Goal: Transaction & Acquisition: Purchase product/service

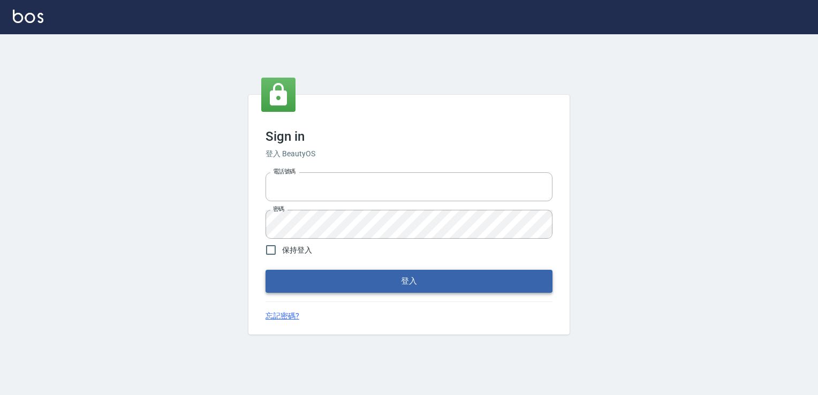
type input "0228915771"
click at [386, 277] on button "登入" at bounding box center [408, 281] width 287 height 22
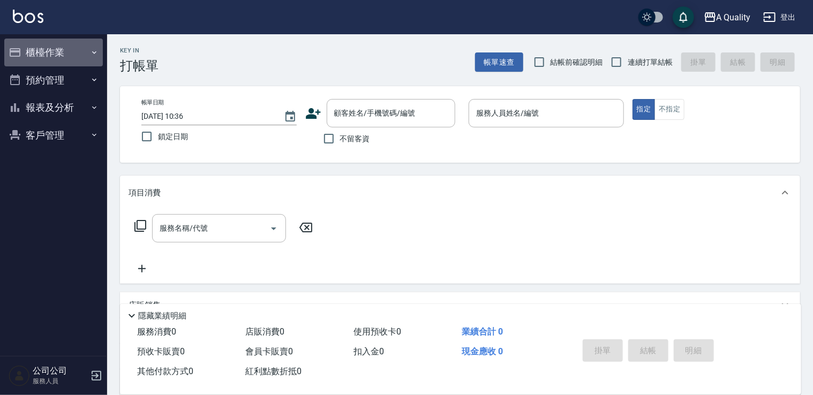
click at [63, 54] on button "櫃檯作業" at bounding box center [53, 53] width 98 height 28
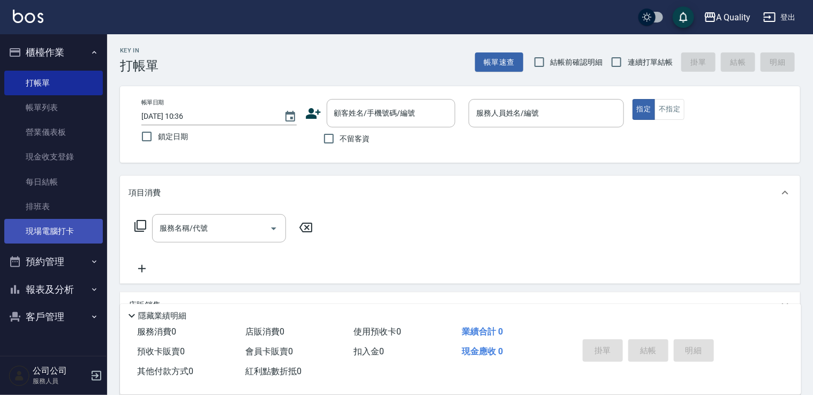
click at [60, 228] on link "現場電腦打卡" at bounding box center [53, 231] width 98 height 25
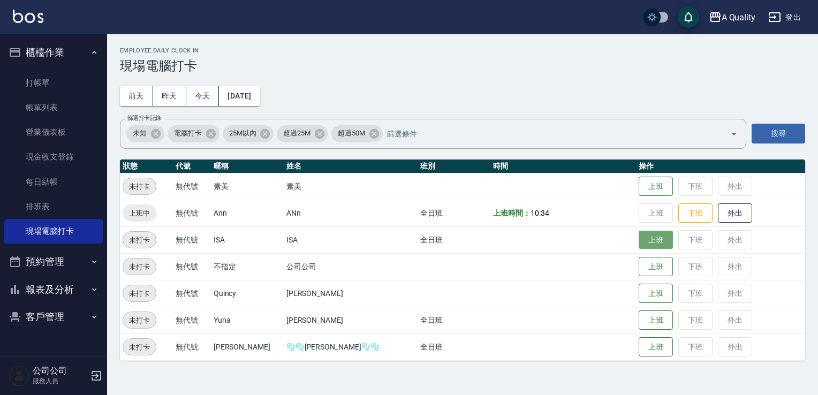
click at [639, 239] on button "上班" at bounding box center [656, 240] width 34 height 19
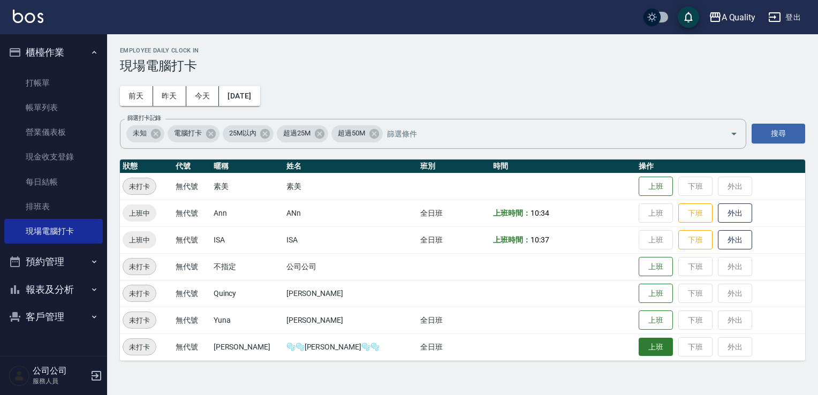
click at [639, 344] on button "上班" at bounding box center [656, 347] width 34 height 19
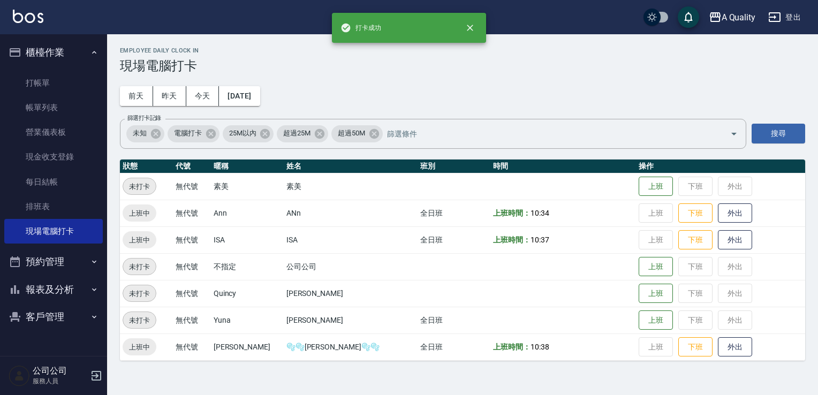
click at [71, 257] on button "預約管理" at bounding box center [53, 262] width 98 height 28
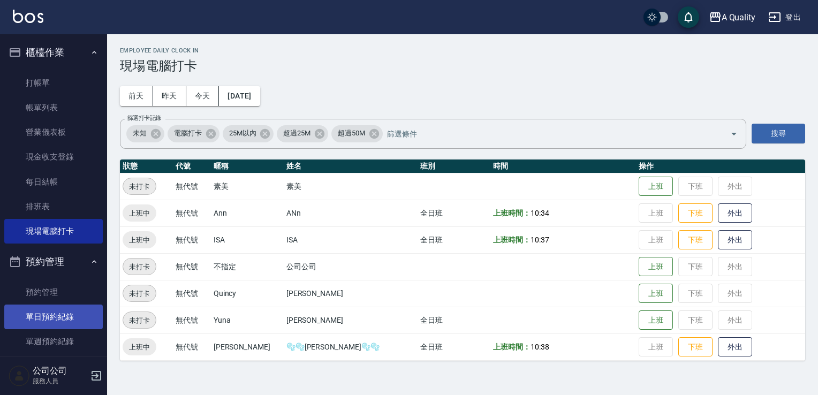
click at [74, 306] on link "單日預約紀錄" at bounding box center [53, 317] width 98 height 25
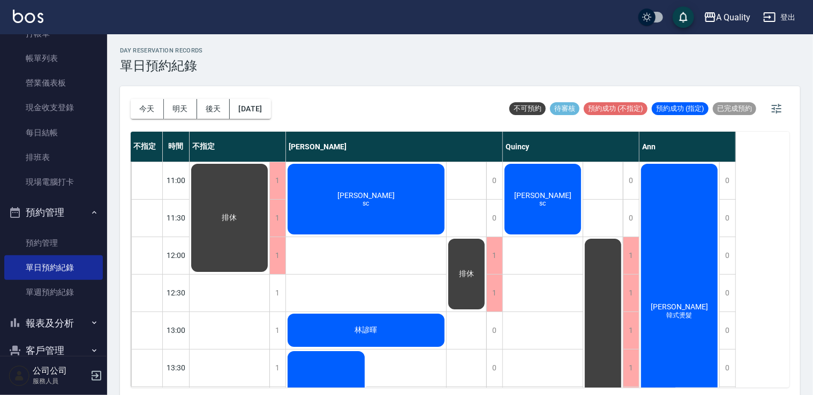
scroll to position [70, 0]
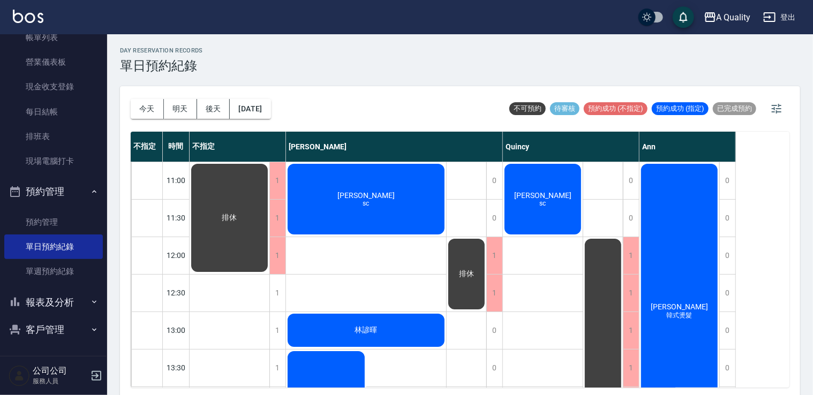
click at [62, 325] on button "客戶管理" at bounding box center [53, 330] width 98 height 28
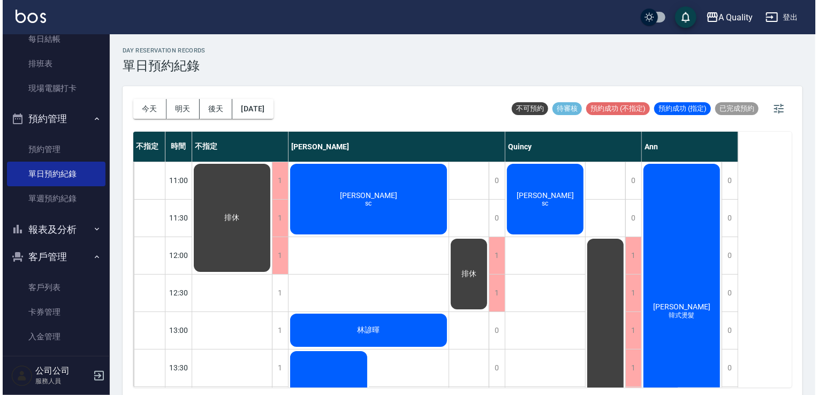
scroll to position [146, 0]
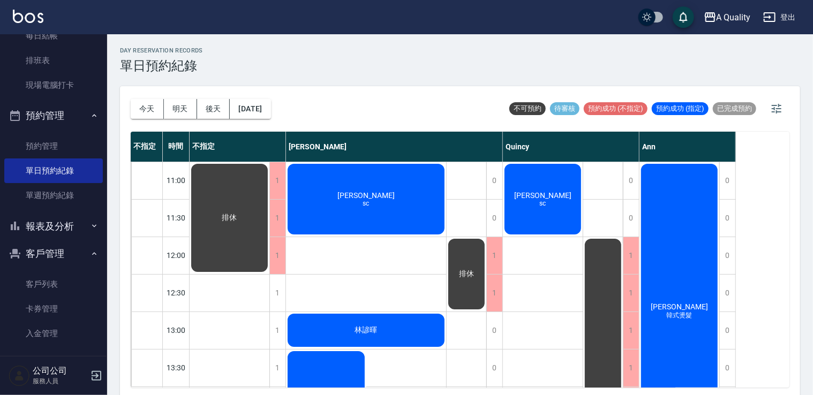
click at [785, 16] on button "登出" at bounding box center [778, 17] width 41 height 20
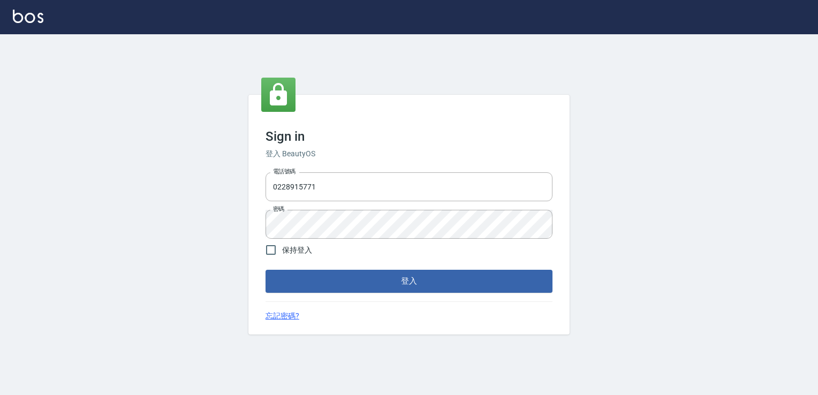
drag, startPoint x: 352, startPoint y: 192, endPoint x: 211, endPoint y: 200, distance: 140.5
click at [218, 196] on div "Sign in 登入 BeautyOS 電話號碼 0228915771 電話號碼 密碼 密碼 保持登入 登入 忘記密碼?" at bounding box center [409, 214] width 818 height 361
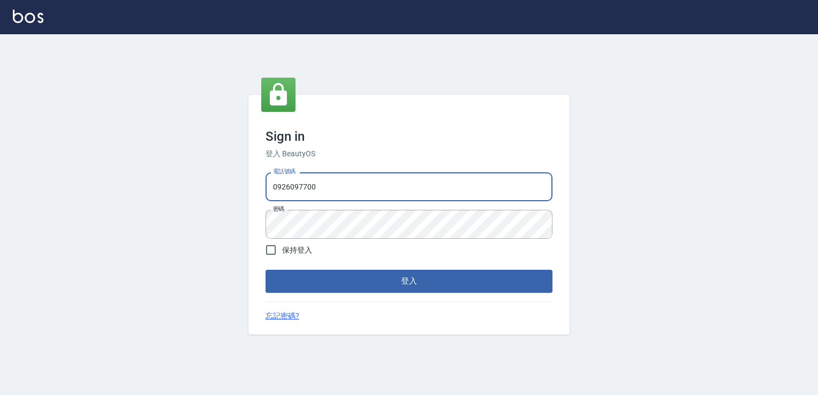
type input "0926097700"
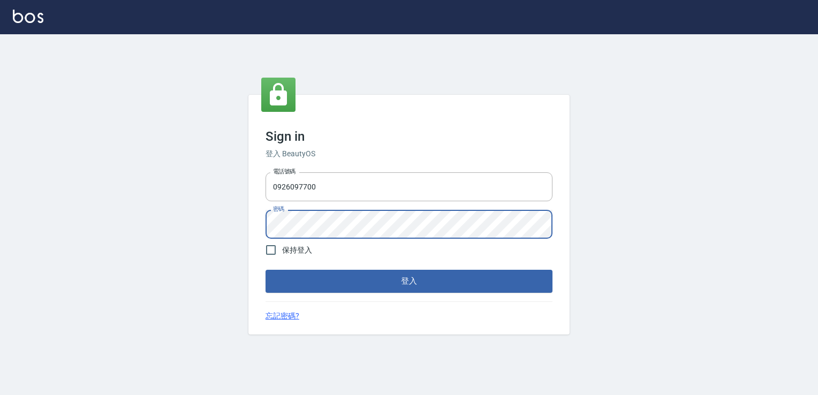
click at [213, 232] on div "Sign in 登入 BeautyOS 電話號碼 0926097700 電話號碼 密碼 密碼 保持登入 登入 忘記密碼?" at bounding box center [409, 214] width 818 height 361
click at [191, 288] on div "Sign in 登入 BeautyOS 電話號碼 0926097700 電話號碼 密碼 密碼 保持登入 登入 忘記密碼?" at bounding box center [409, 214] width 818 height 361
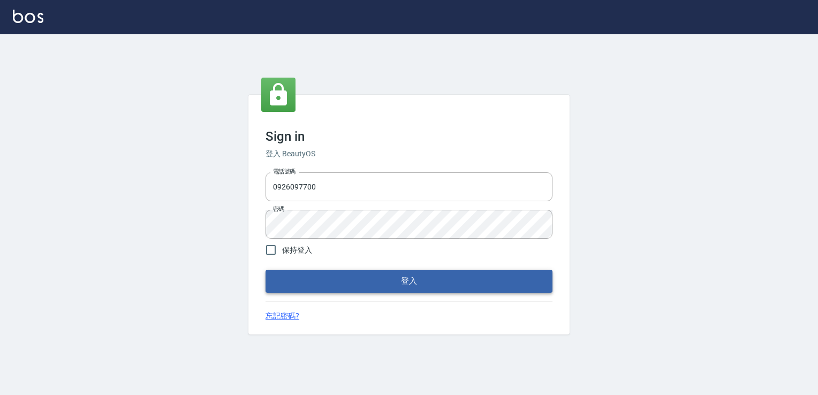
click at [279, 283] on button "登入" at bounding box center [408, 281] width 287 height 22
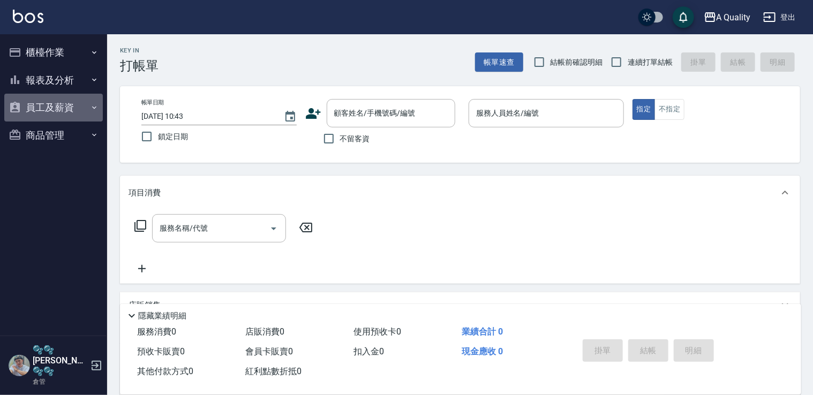
click at [57, 112] on button "員工及薪資" at bounding box center [53, 108] width 98 height 28
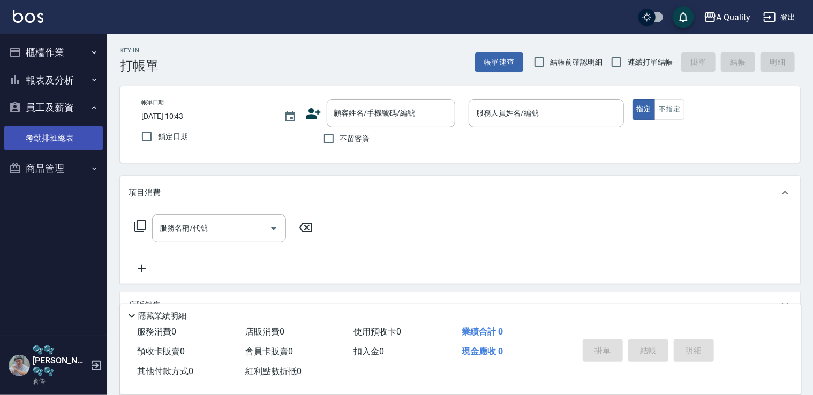
click at [51, 136] on link "考勤排班總表" at bounding box center [53, 138] width 98 height 25
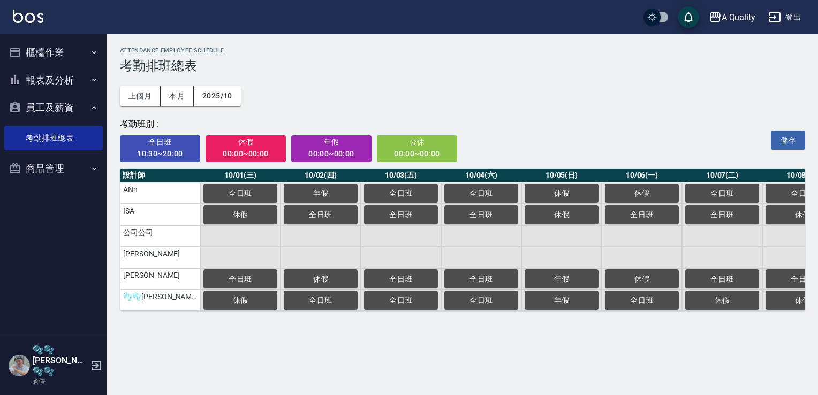
click at [234, 152] on div "00:00~00:00" at bounding box center [246, 153] width 66 height 13
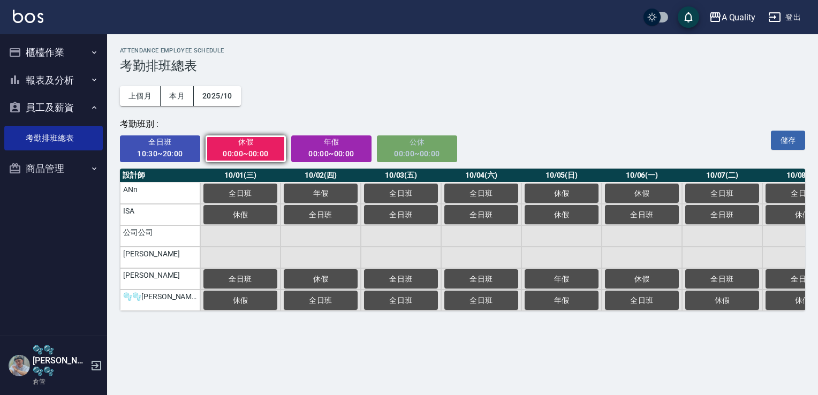
click at [420, 153] on div "00:00~00:00" at bounding box center [417, 153] width 66 height 13
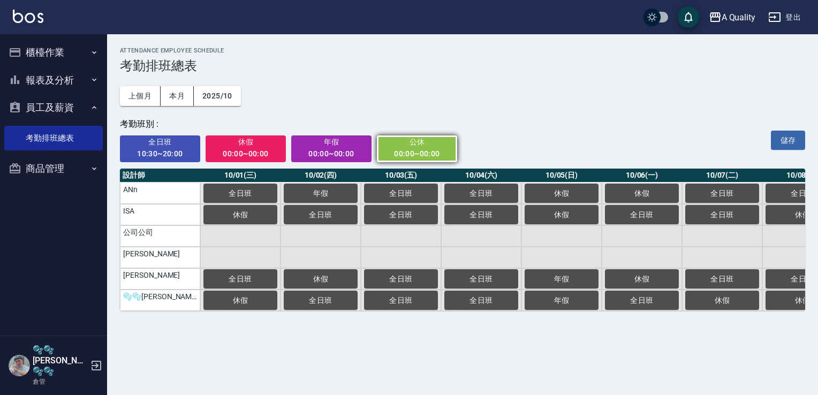
click at [241, 148] on div "00:00~00:00" at bounding box center [246, 153] width 66 height 13
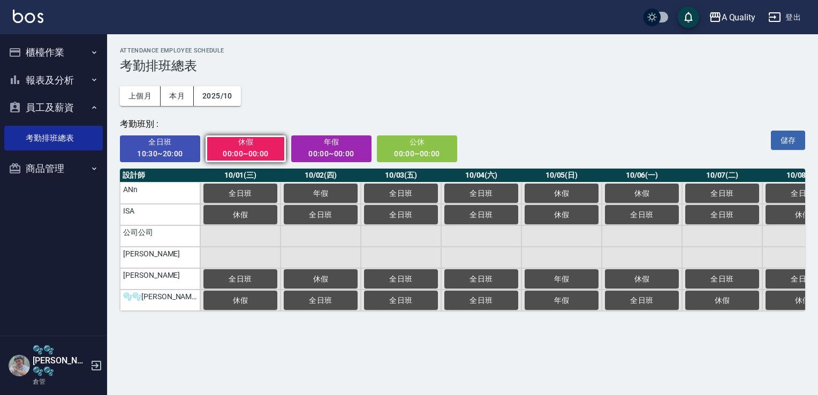
click at [401, 148] on div "00:00~00:00" at bounding box center [417, 153] width 66 height 13
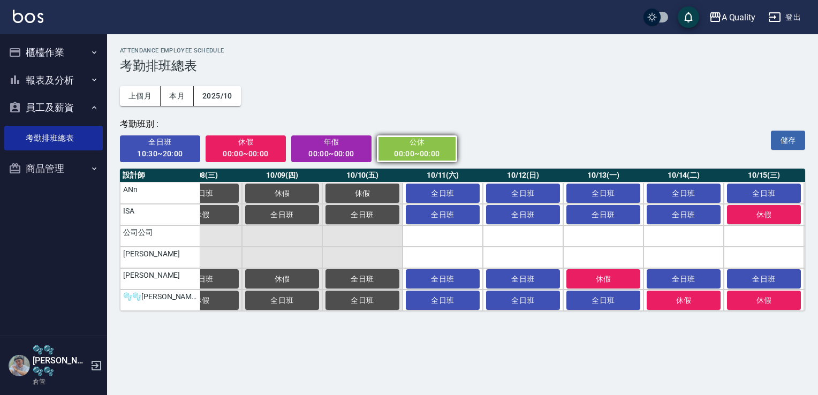
scroll to position [0, 620]
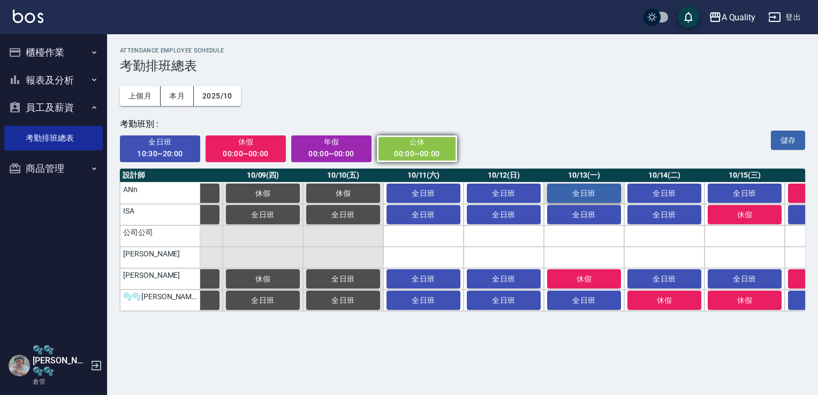
click at [587, 189] on span "全日班" at bounding box center [584, 193] width 54 height 9
click at [784, 140] on button "儲存" at bounding box center [788, 141] width 34 height 20
click at [785, 138] on button "儲存" at bounding box center [788, 141] width 34 height 20
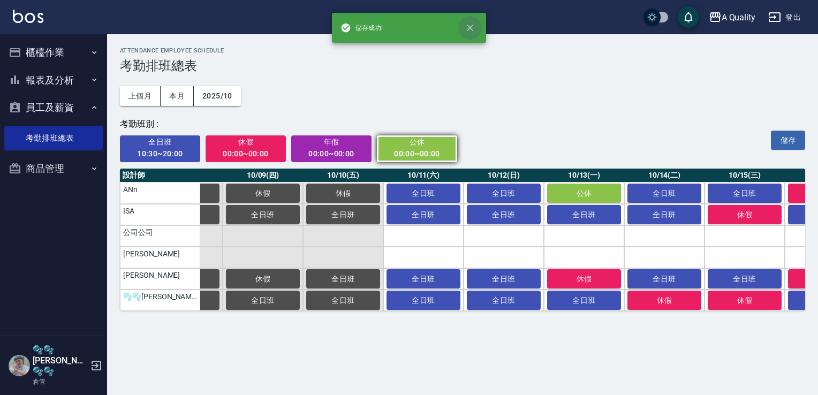
click at [471, 29] on icon "close" at bounding box center [470, 28] width 6 height 6
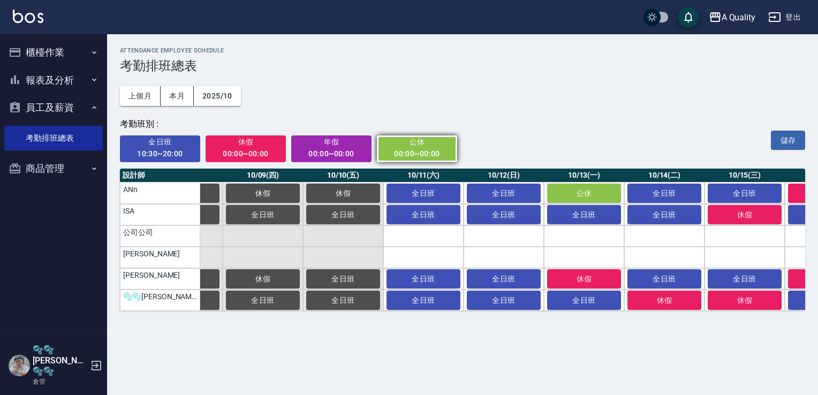
click at [787, 11] on button "登出" at bounding box center [784, 17] width 41 height 20
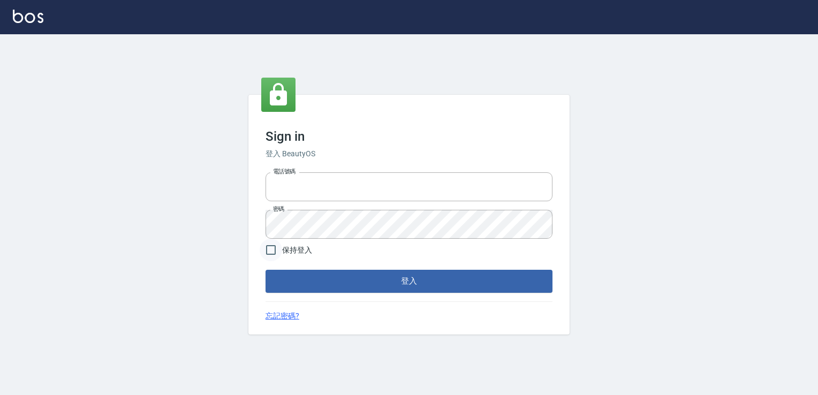
type input "0228915771"
drag, startPoint x: 274, startPoint y: 254, endPoint x: 324, endPoint y: 292, distance: 63.1
click at [274, 254] on input "保持登入" at bounding box center [271, 250] width 22 height 22
checkbox input "true"
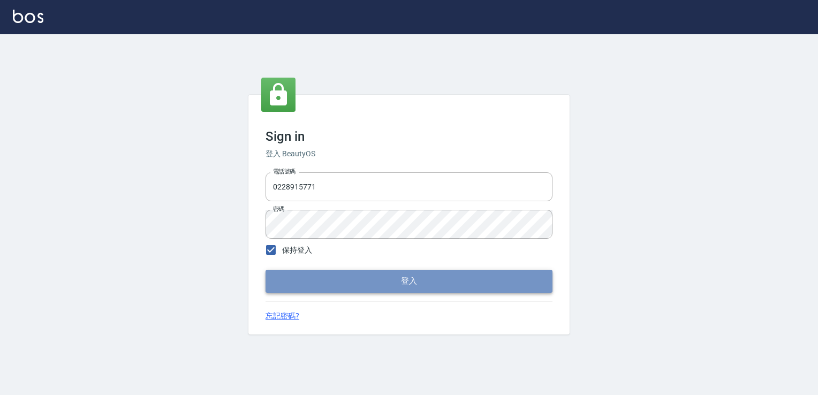
click at [328, 279] on button "登入" at bounding box center [408, 281] width 287 height 22
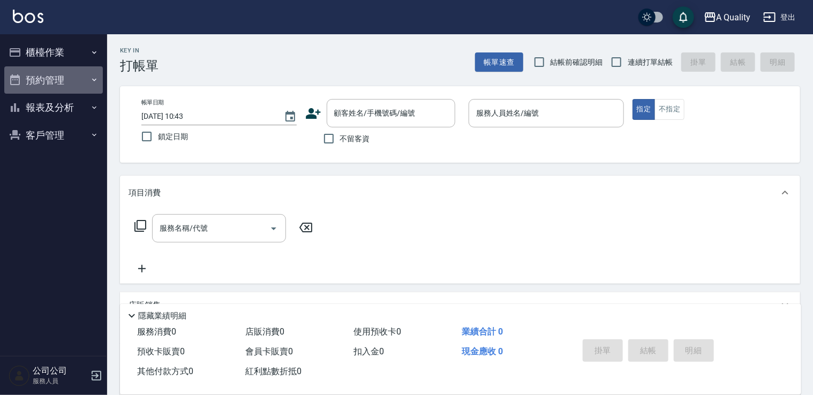
click at [41, 78] on button "預約管理" at bounding box center [53, 80] width 98 height 28
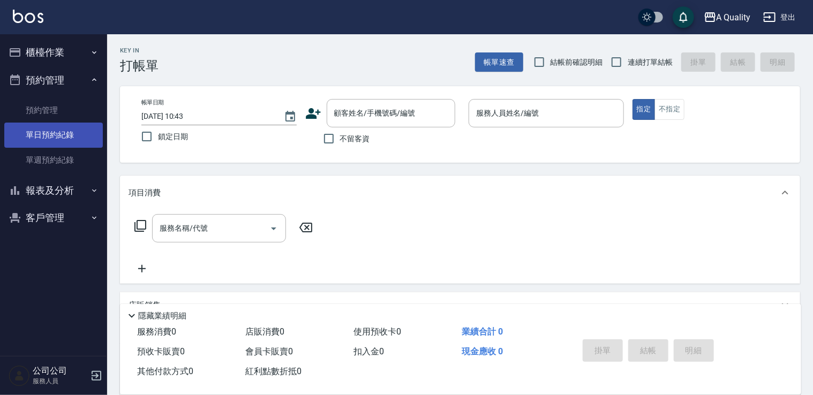
click at [79, 133] on link "單日預約紀錄" at bounding box center [53, 135] width 98 height 25
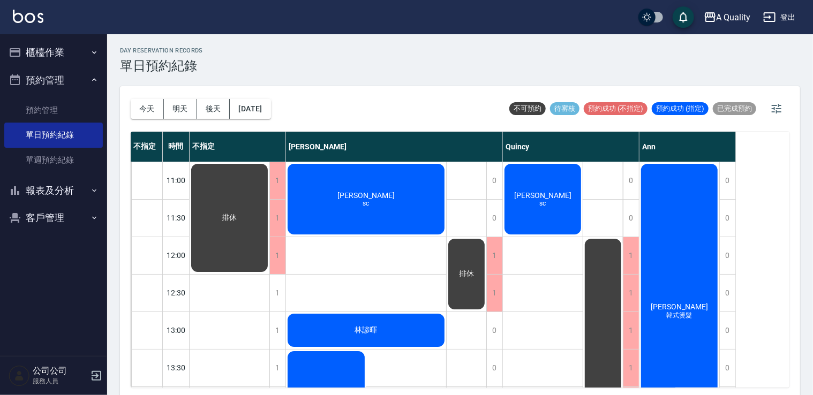
click at [687, 292] on div "王芝庭 韓式燙髮" at bounding box center [679, 311] width 80 height 299
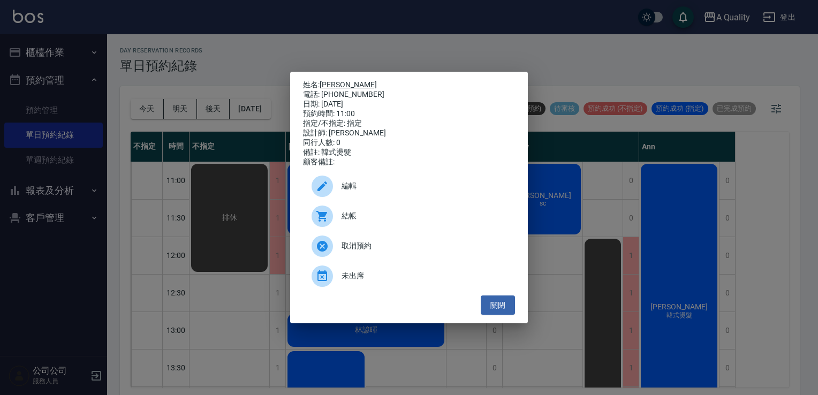
click at [330, 80] on link "[PERSON_NAME]" at bounding box center [348, 84] width 57 height 9
click at [29, 2] on div "姓名: 王芝庭 電話: 0989378928 日期: 2025/10/11 預約時間: 11:00 指定/不指定: 指定 設計師: Ann 同行人數: 0 備…" at bounding box center [409, 197] width 818 height 395
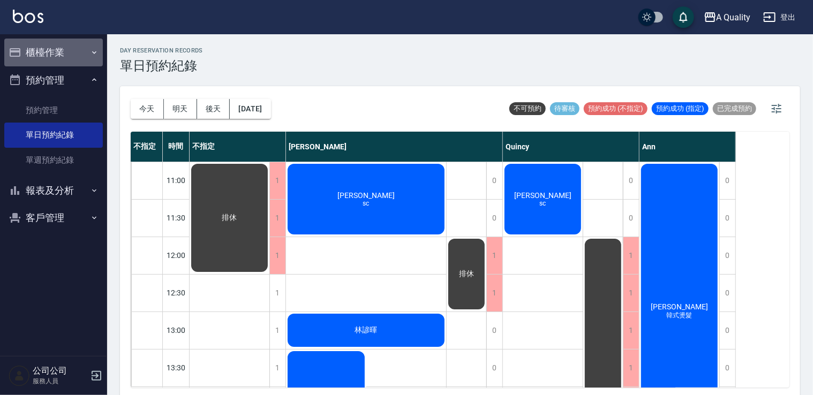
drag, startPoint x: 49, startPoint y: 54, endPoint x: 71, endPoint y: 122, distance: 71.4
click at [47, 54] on button "櫃檯作業" at bounding box center [53, 53] width 98 height 28
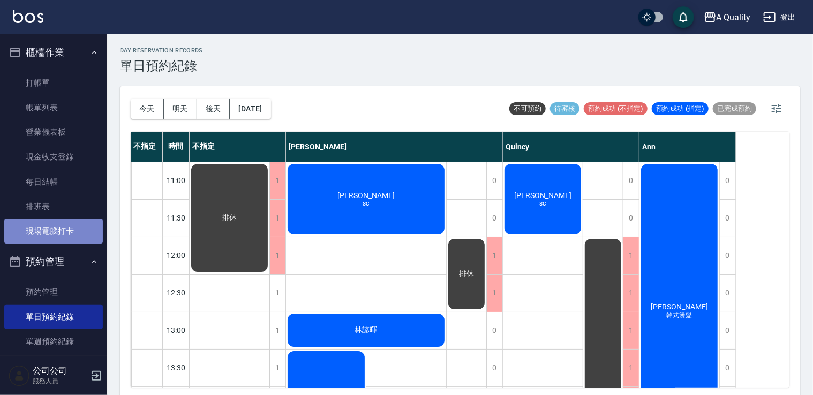
click at [56, 238] on link "現場電腦打卡" at bounding box center [53, 231] width 98 height 25
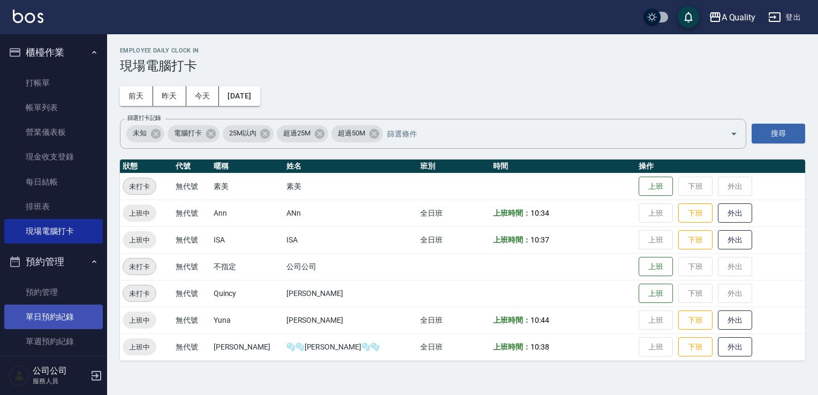
click at [44, 318] on link "單日預約紀錄" at bounding box center [53, 317] width 98 height 25
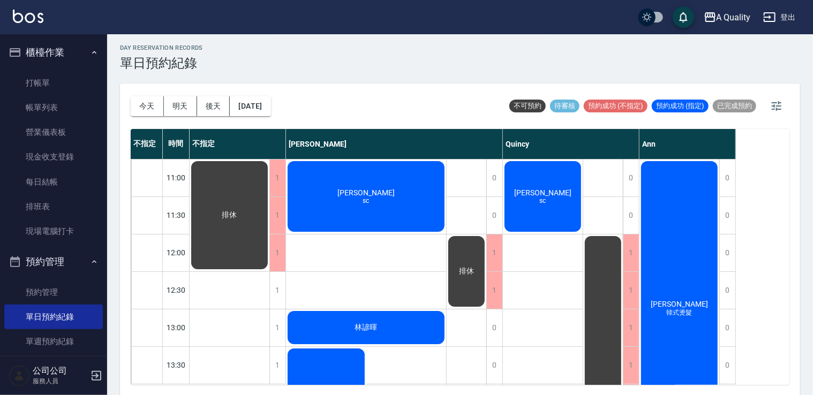
click at [525, 208] on div "孫s sc" at bounding box center [543, 197] width 80 height 74
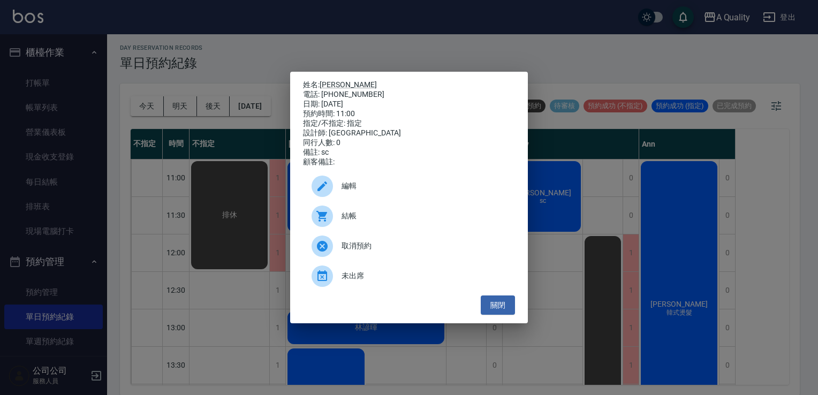
click at [413, 187] on span "編輯" at bounding box center [424, 185] width 165 height 11
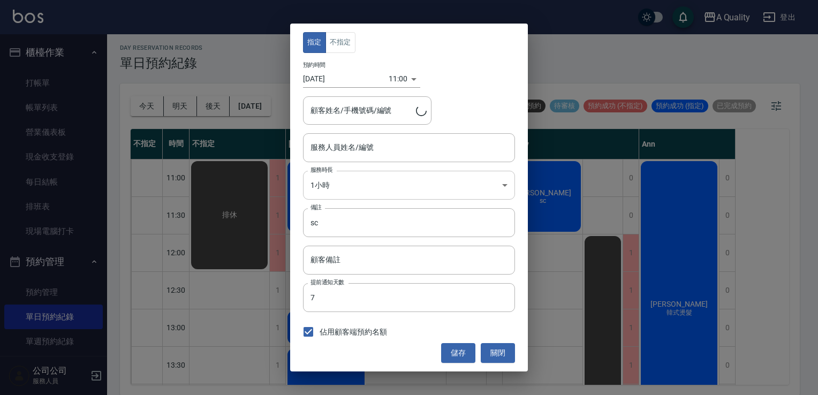
type input "Quincy(無代號)"
type input "孫s/0937515589/"
click at [321, 218] on input "sc" at bounding box center [409, 222] width 212 height 29
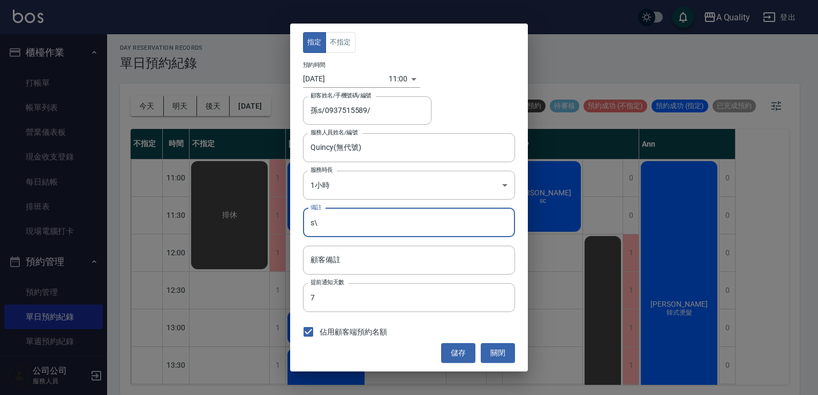
type input "s"
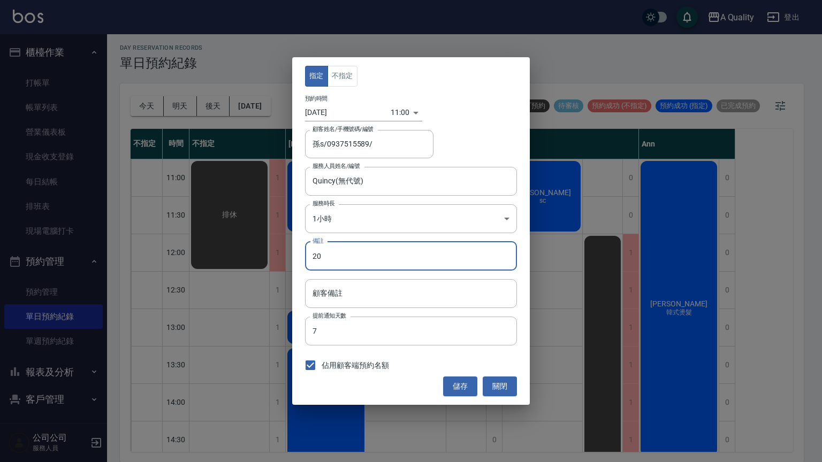
type input "2"
type input "單剪"
click at [463, 379] on button "儲存" at bounding box center [460, 387] width 34 height 20
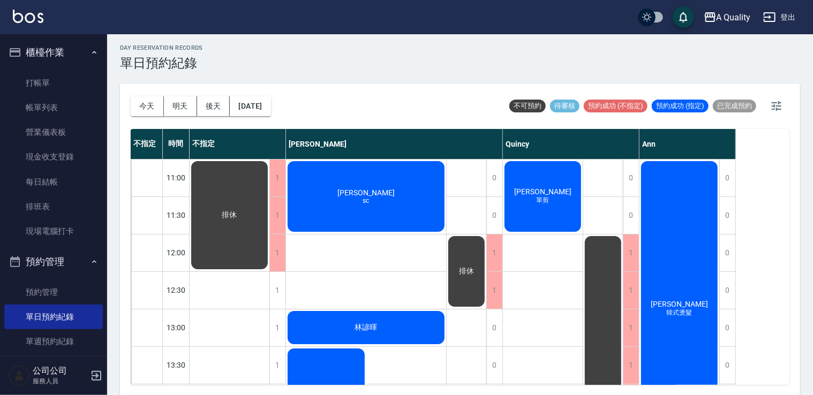
click at [441, 64] on div "day Reservation records 單日預約紀錄" at bounding box center [460, 57] width 680 height 26
click at [557, 22] on div "A Quality 登出" at bounding box center [406, 17] width 813 height 34
drag, startPoint x: 495, startPoint y: 82, endPoint x: 498, endPoint y: 73, distance: 10.2
click at [495, 84] on div "今天 明天 後天 2025/10/11 不可預約 待審核 預約成功 (不指定) 預約成功 (指定) 已完成預約" at bounding box center [460, 106] width 658 height 45
click at [172, 109] on button "明天" at bounding box center [180, 106] width 33 height 20
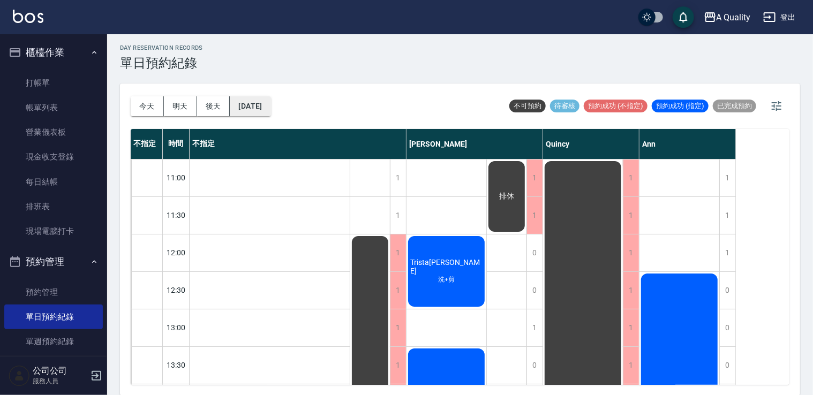
click at [270, 112] on button "2025/10/12" at bounding box center [250, 106] width 41 height 20
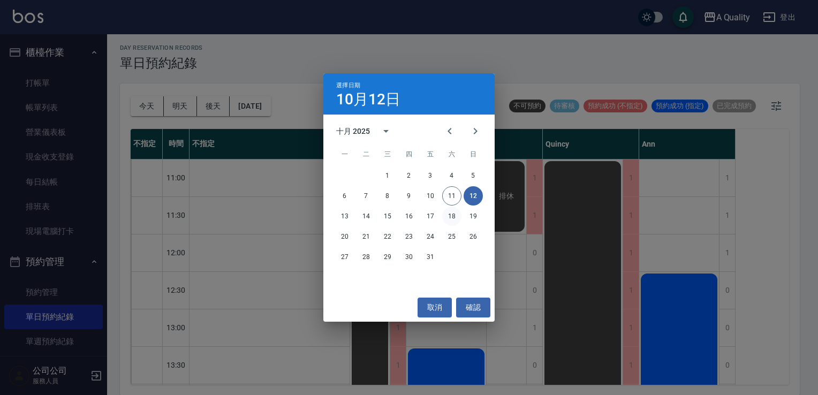
click at [453, 221] on button "18" at bounding box center [451, 216] width 19 height 19
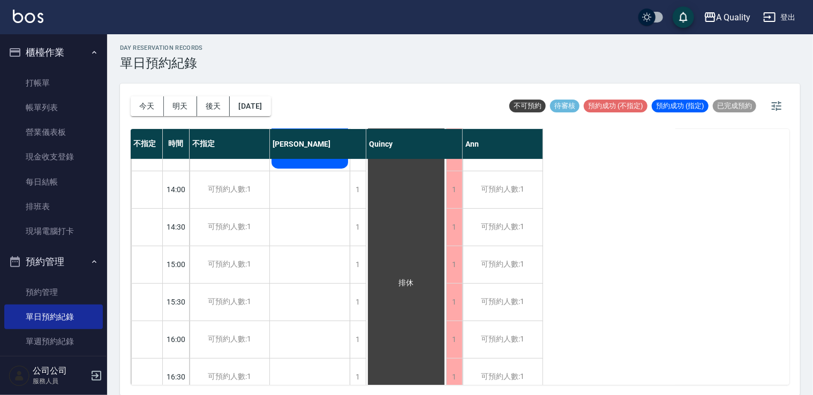
scroll to position [214, 0]
click at [262, 113] on button "2025/10/18" at bounding box center [250, 106] width 41 height 20
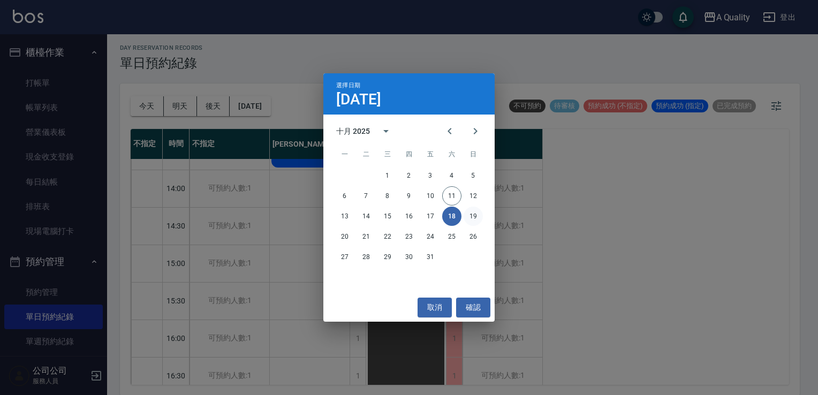
click at [471, 214] on button "19" at bounding box center [473, 216] width 19 height 19
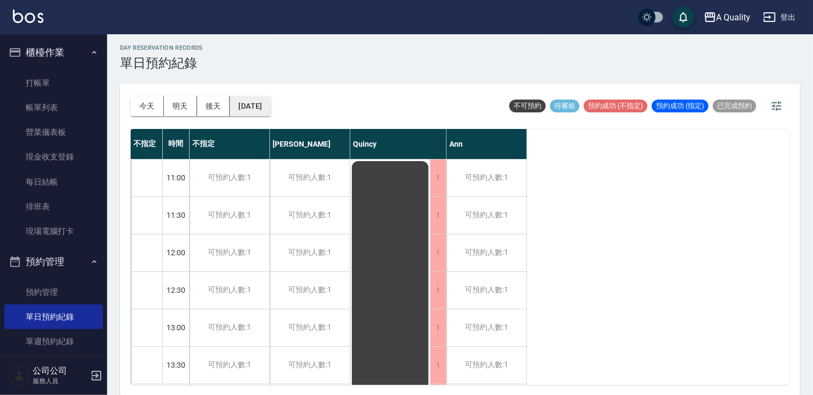
click at [270, 108] on button "2025/10/19" at bounding box center [250, 106] width 41 height 20
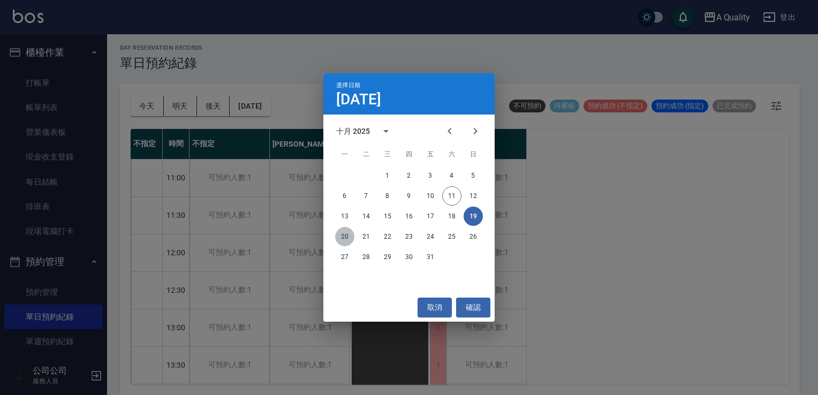
click at [347, 237] on button "20" at bounding box center [344, 236] width 19 height 19
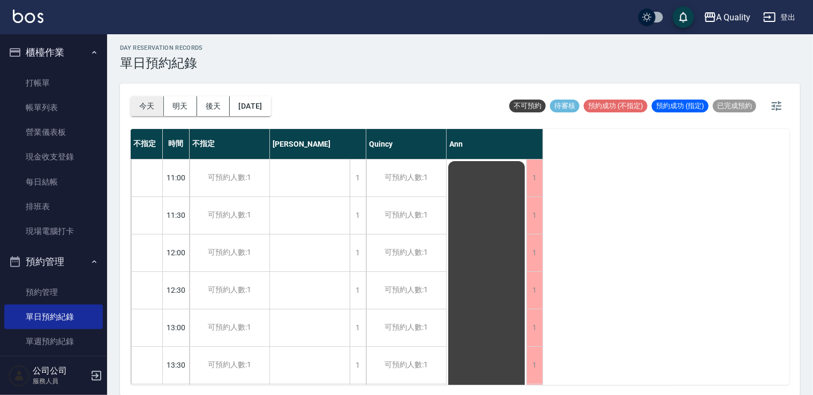
click at [148, 103] on button "今天" at bounding box center [147, 106] width 33 height 20
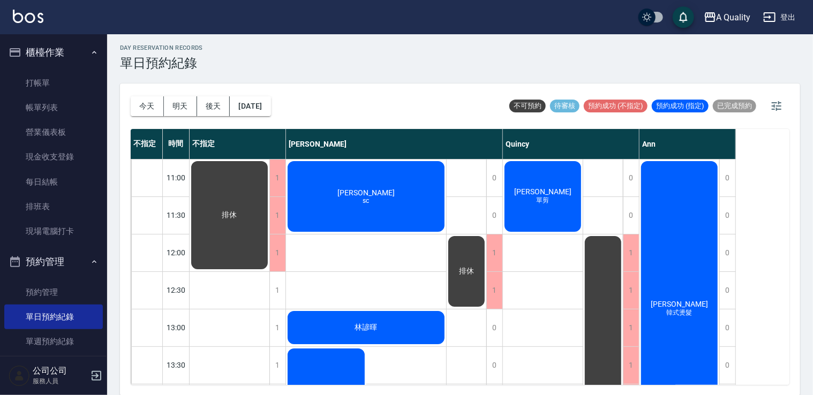
click at [570, 187] on div "孫s 單剪" at bounding box center [543, 197] width 80 height 74
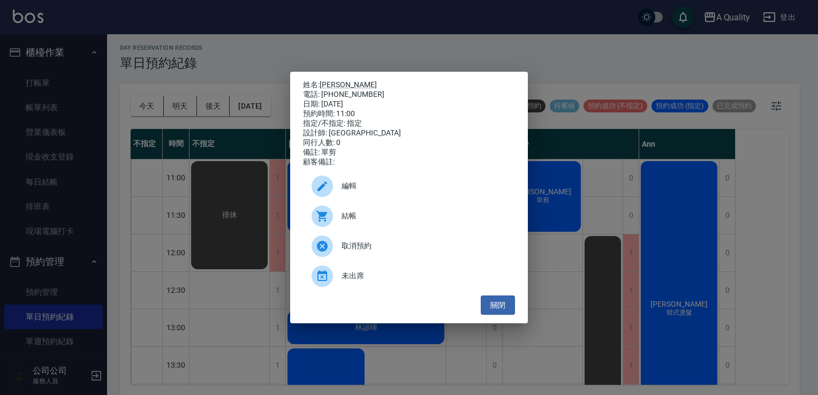
click at [324, 221] on icon at bounding box center [321, 216] width 11 height 11
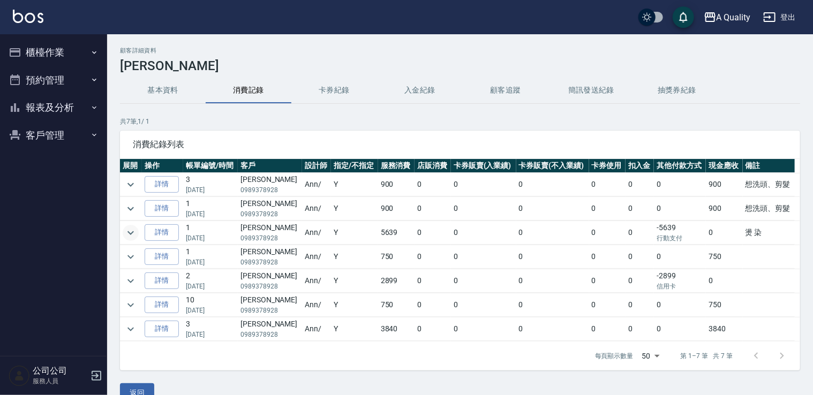
click at [132, 234] on icon "expand row" at bounding box center [130, 232] width 13 height 13
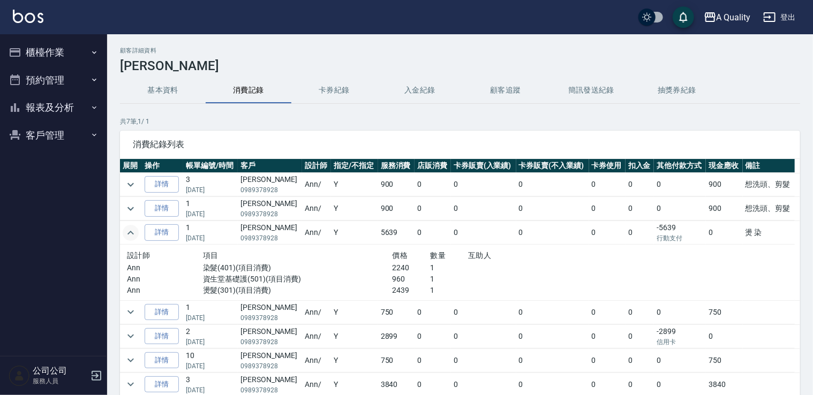
click at [56, 79] on button "預約管理" at bounding box center [53, 80] width 98 height 28
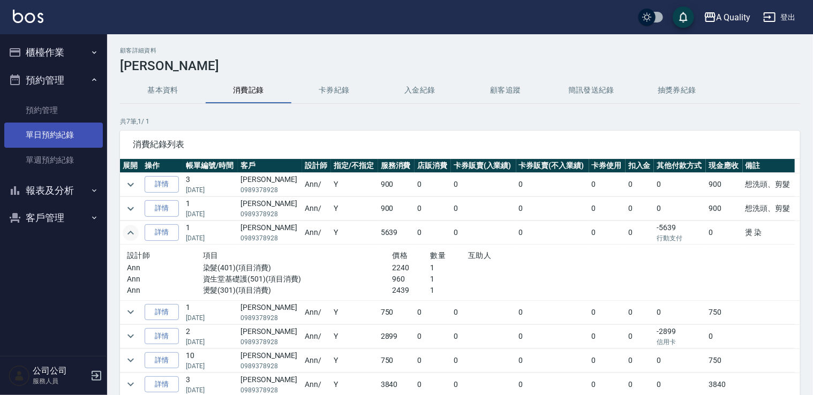
click at [62, 129] on link "單日預約紀錄" at bounding box center [53, 135] width 98 height 25
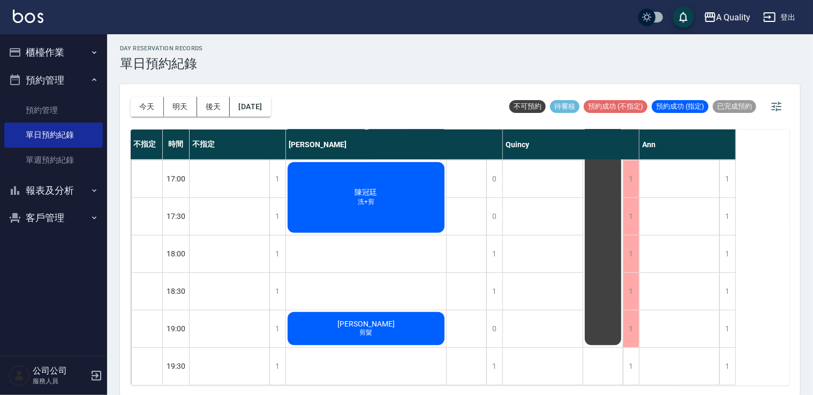
scroll to position [3, 0]
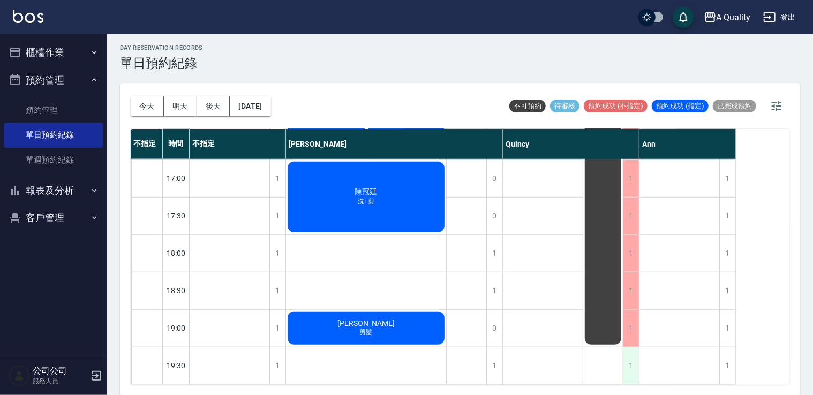
click at [634, 348] on div "1" at bounding box center [631, 365] width 16 height 37
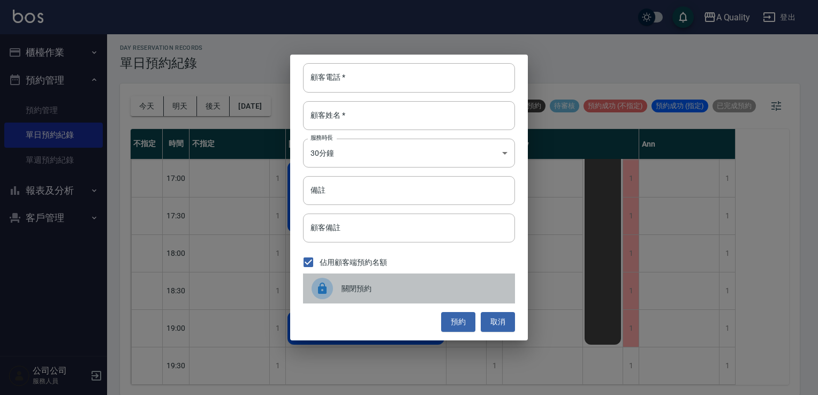
click at [379, 295] on div "關閉預約" at bounding box center [409, 289] width 212 height 30
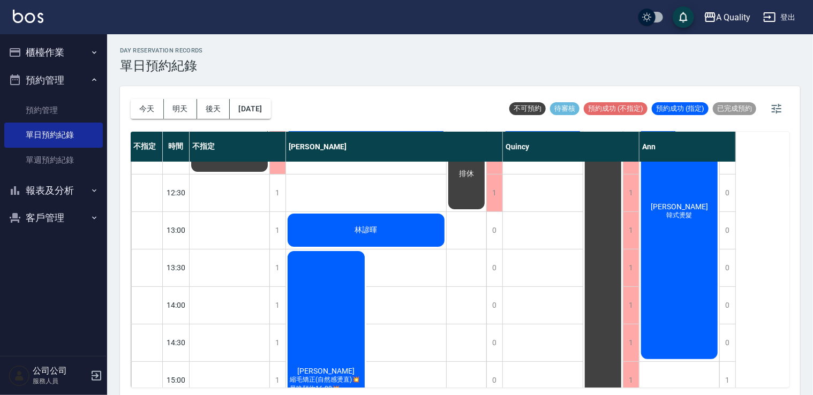
scroll to position [107, 0]
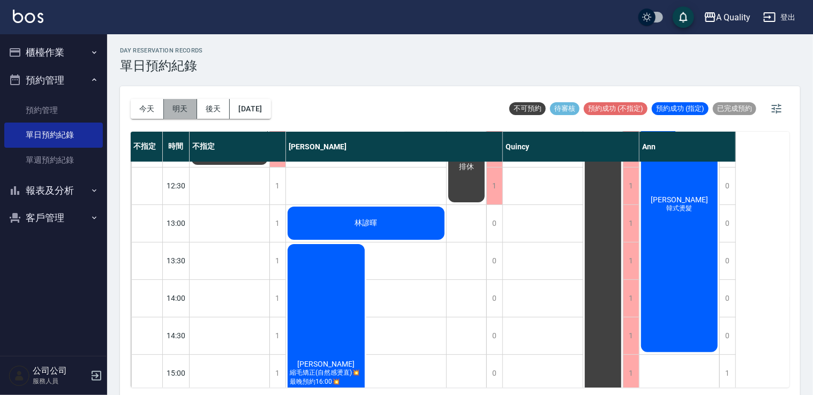
click at [185, 101] on button "明天" at bounding box center [180, 109] width 33 height 20
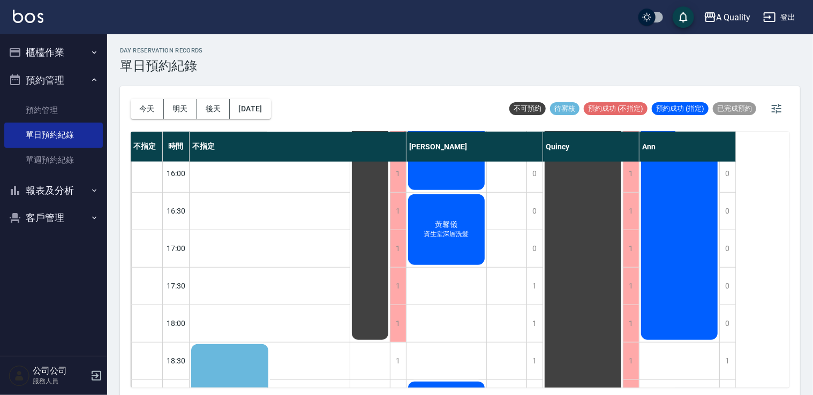
scroll to position [482, 0]
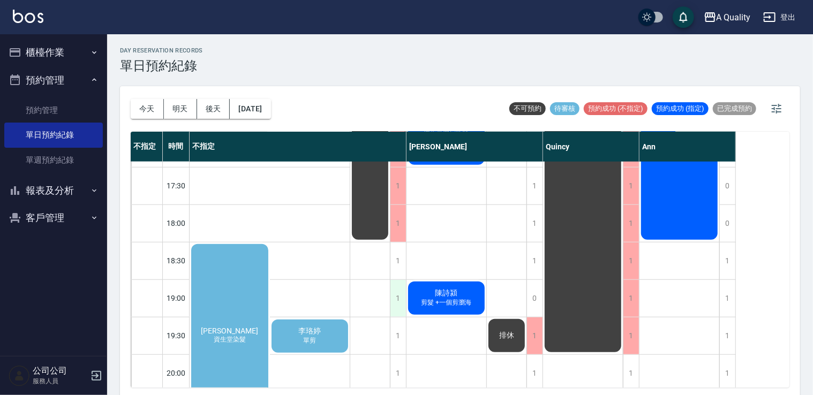
click at [399, 292] on div "1" at bounding box center [398, 298] width 16 height 37
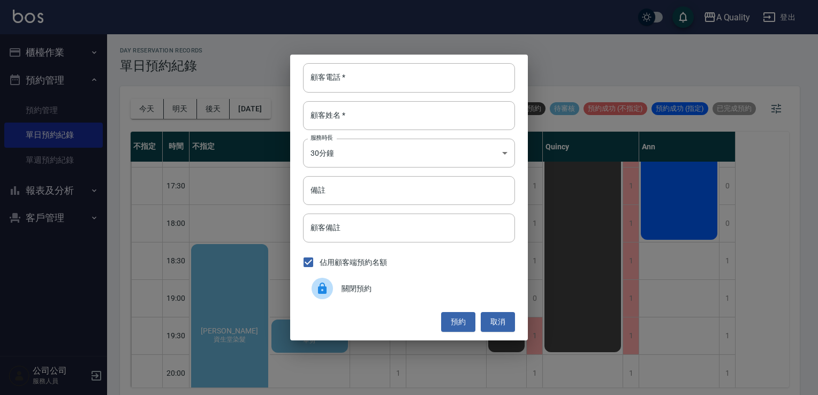
click at [390, 283] on span "關閉預約" at bounding box center [424, 288] width 165 height 11
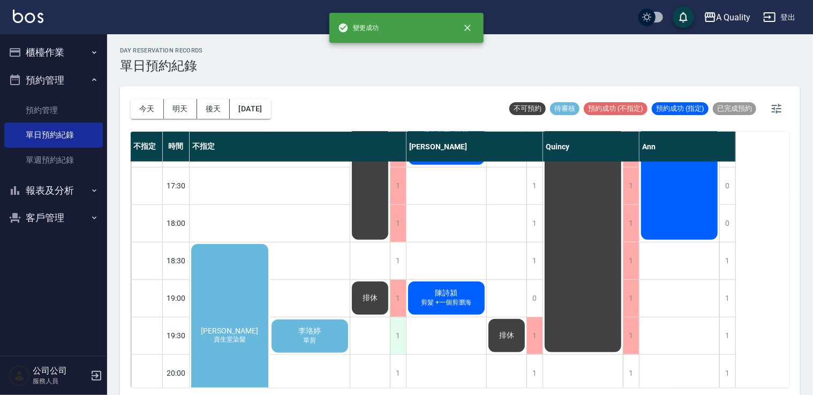
click at [400, 327] on div "1" at bounding box center [398, 335] width 16 height 37
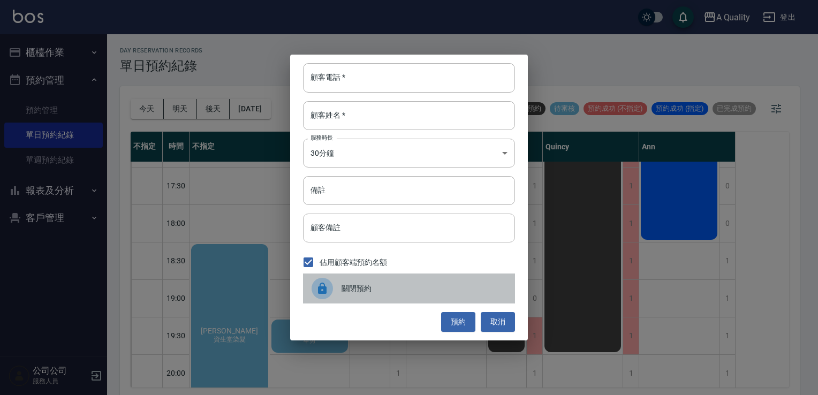
click at [384, 284] on span "關閉預約" at bounding box center [424, 288] width 165 height 11
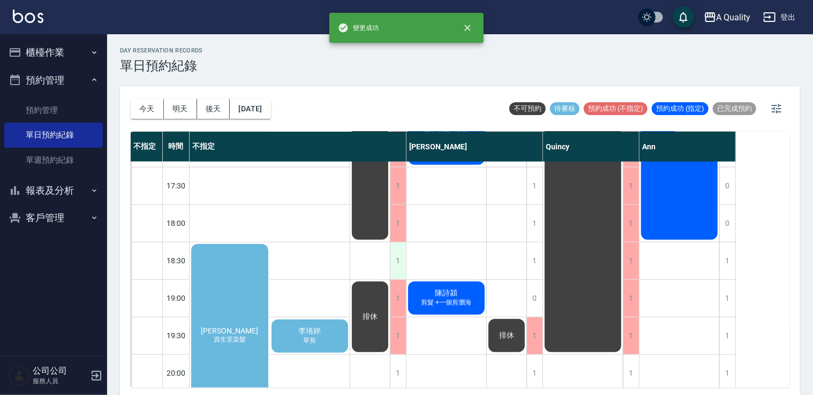
click at [397, 252] on div "1" at bounding box center [398, 260] width 16 height 37
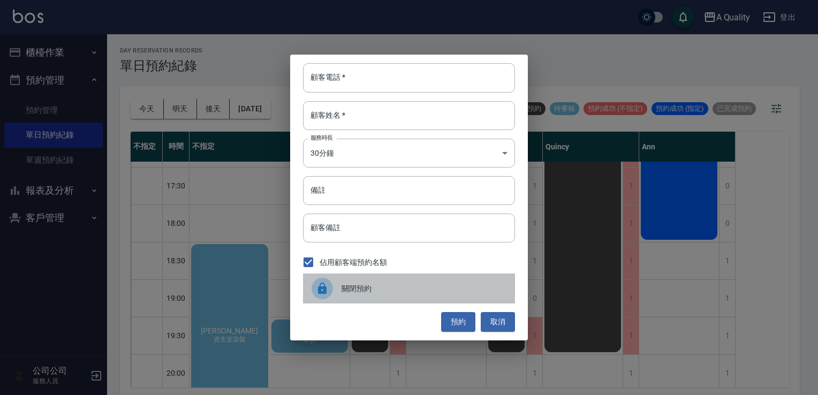
click at [399, 293] on span "關閉預約" at bounding box center [424, 288] width 165 height 11
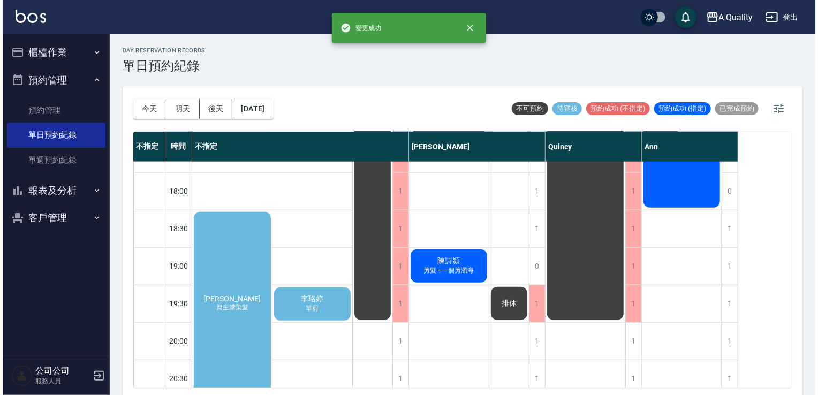
scroll to position [532, 0]
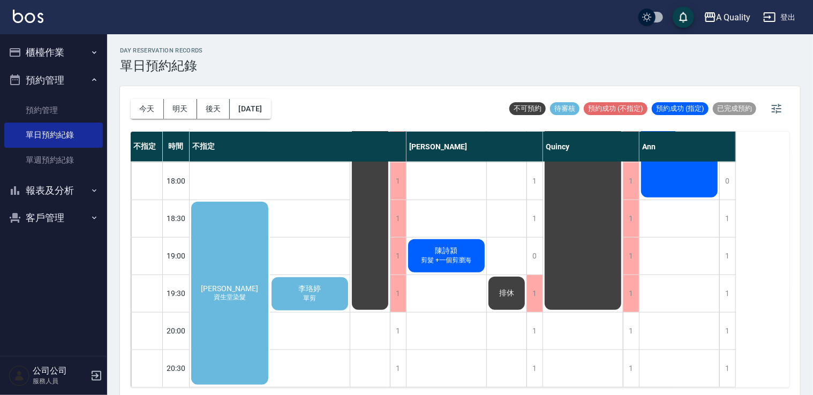
click at [263, 253] on div "彭香君 資生堂染髮" at bounding box center [229, 293] width 80 height 186
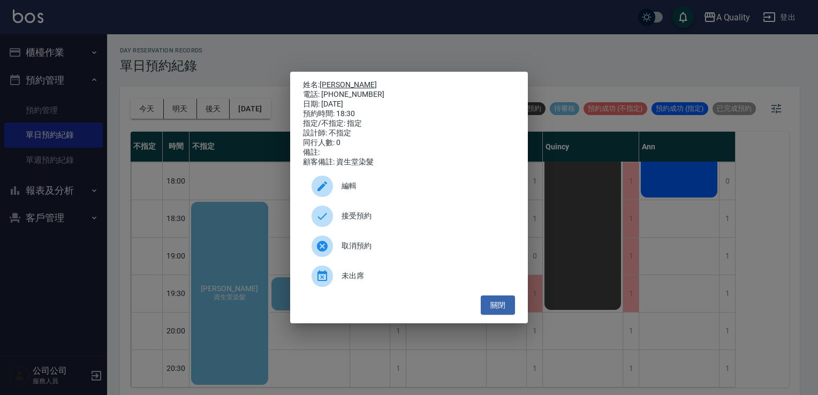
click at [327, 82] on link "彭香君" at bounding box center [348, 84] width 57 height 9
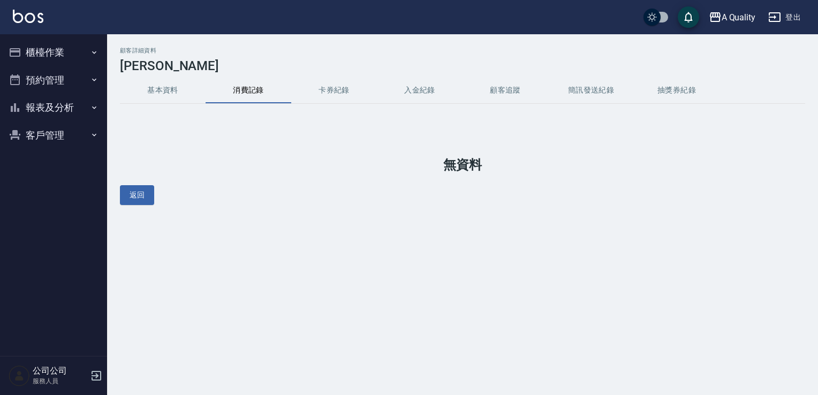
click at [86, 80] on button "預約管理" at bounding box center [53, 80] width 98 height 28
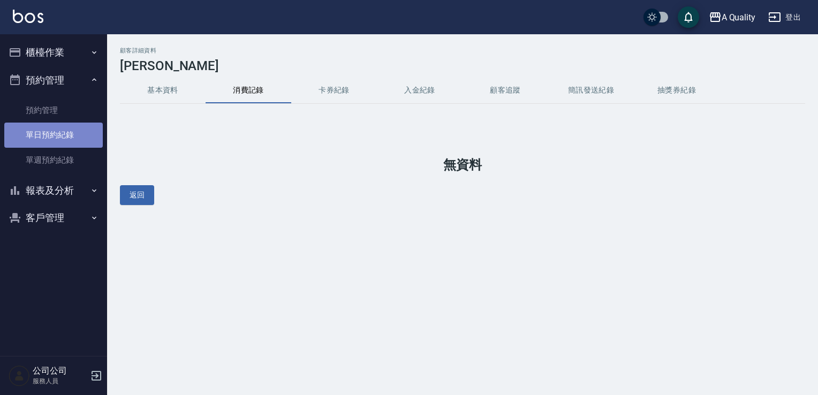
click at [77, 127] on link "單日預約紀錄" at bounding box center [53, 135] width 98 height 25
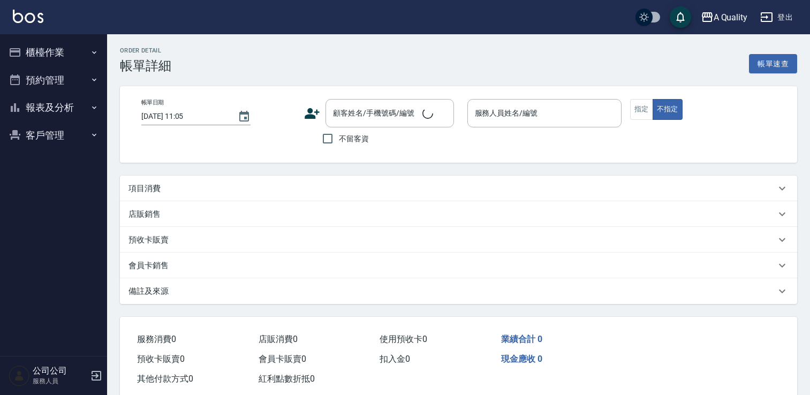
type input "[DATE] 11:00"
type input "Quincy(無代號)"
type input "單剪"
type input "孫s/0937515589/"
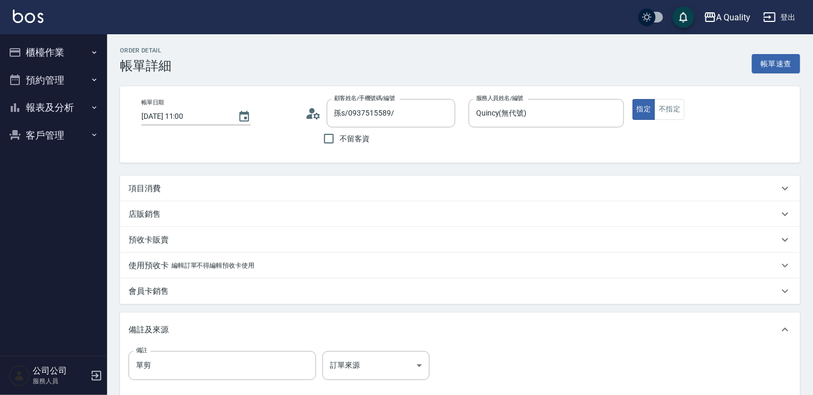
click at [265, 183] on div "項目消費" at bounding box center [453, 188] width 650 height 11
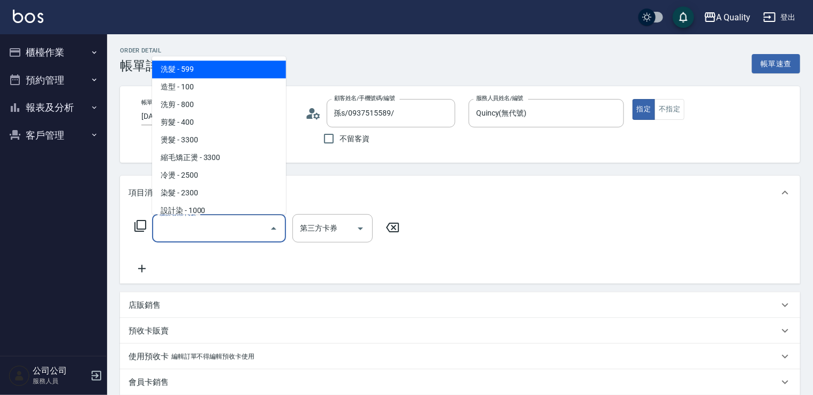
click at [229, 229] on input "服務名稱/代號" at bounding box center [211, 228] width 108 height 19
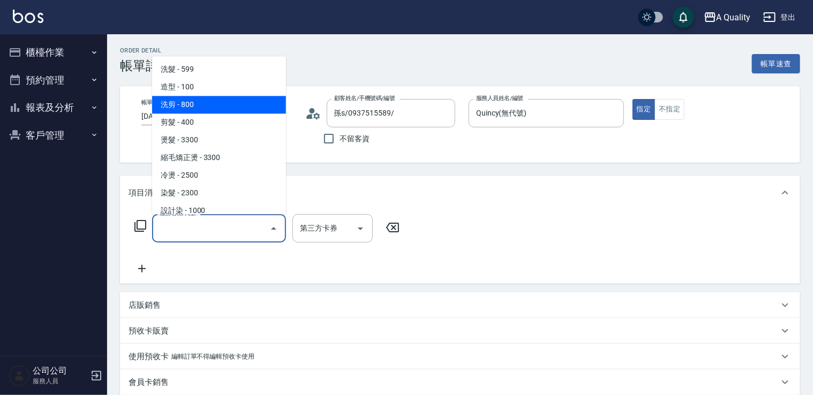
drag, startPoint x: 226, startPoint y: 113, endPoint x: 217, endPoint y: 125, distance: 15.3
click at [225, 113] on span "洗剪 - 800" at bounding box center [219, 105] width 134 height 18
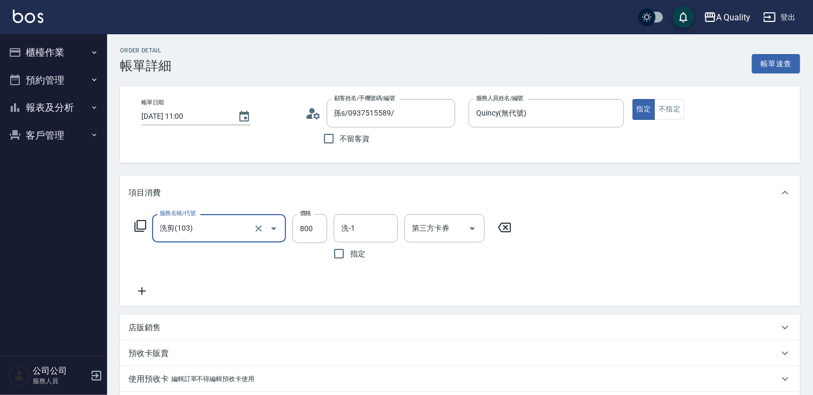
drag, startPoint x: 215, startPoint y: 228, endPoint x: 212, endPoint y: 215, distance: 13.1
click at [214, 228] on input "洗剪(103)" at bounding box center [204, 228] width 94 height 19
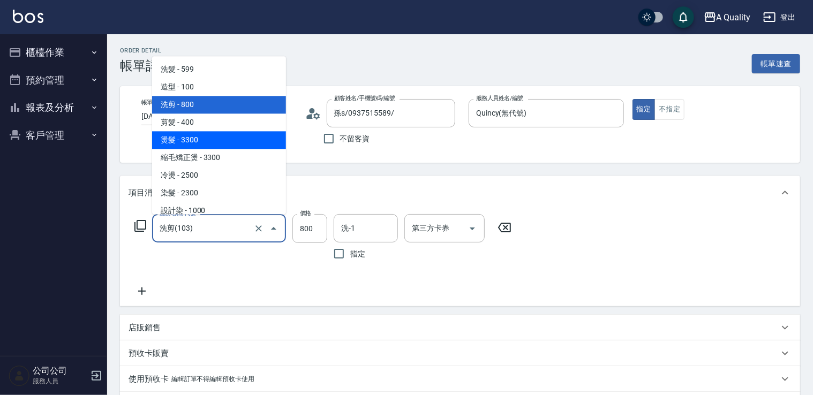
drag, startPoint x: 203, startPoint y: 125, endPoint x: 278, endPoint y: 171, distance: 87.7
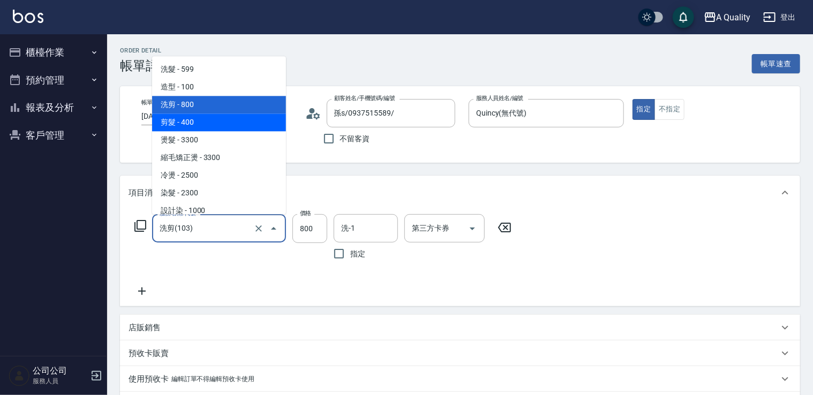
click at [205, 125] on span "剪髮 - 400" at bounding box center [219, 122] width 134 height 18
type input "剪髮(201)"
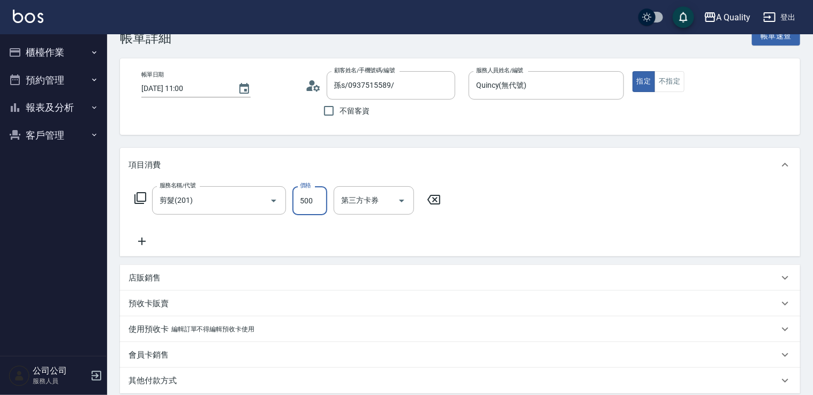
scroll to position [238, 0]
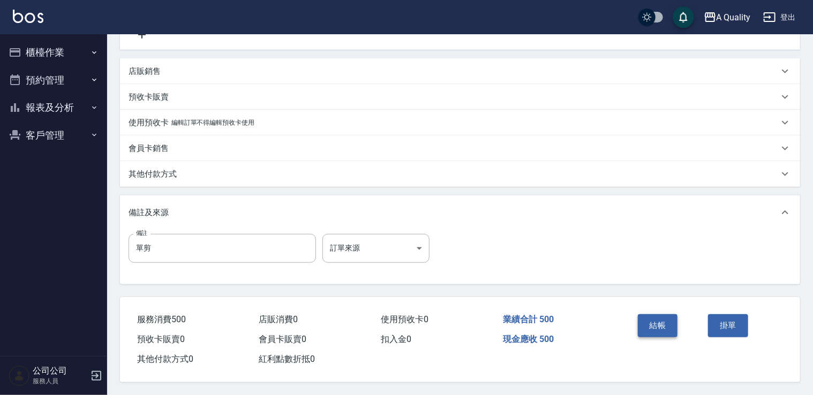
type input "500"
click at [661, 318] on button "結帳" at bounding box center [658, 325] width 40 height 22
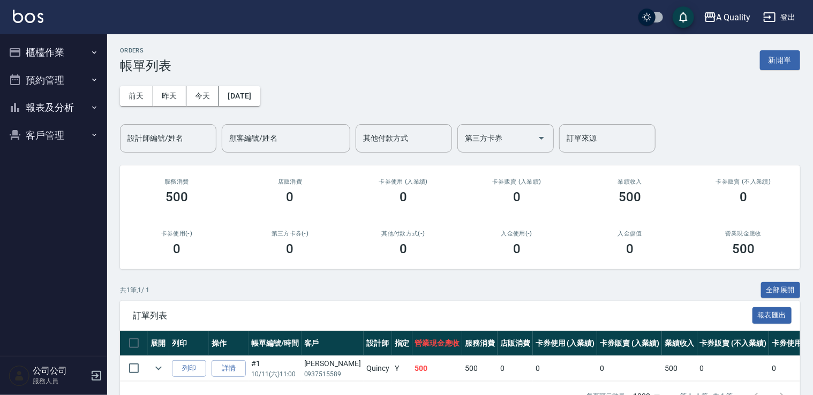
click at [44, 82] on button "預約管理" at bounding box center [53, 80] width 98 height 28
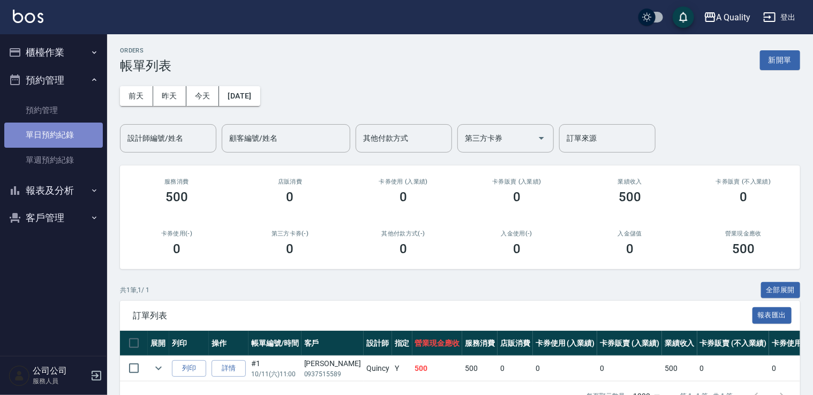
click at [60, 138] on link "單日預約紀錄" at bounding box center [53, 135] width 98 height 25
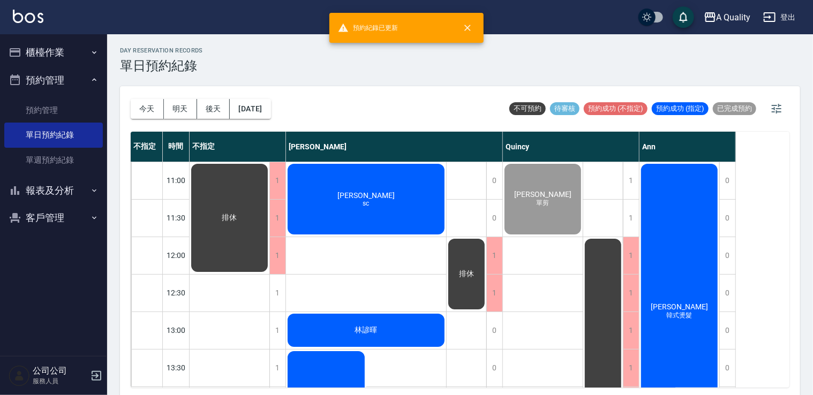
click at [672, 286] on div "王芝庭 韓式燙髮" at bounding box center [679, 311] width 80 height 299
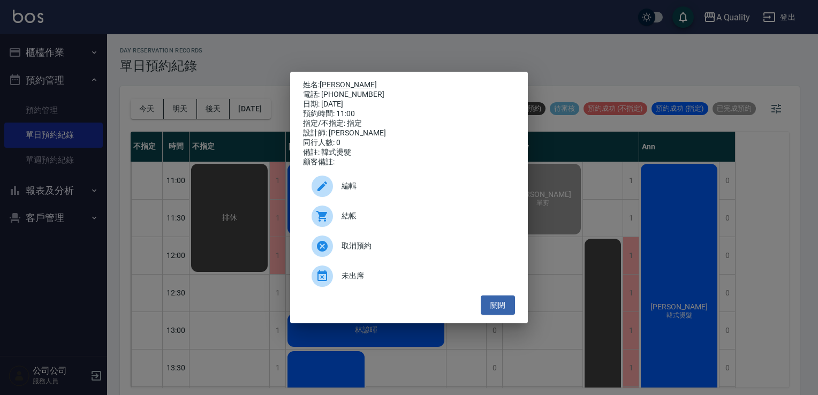
click at [396, 221] on span "結帳" at bounding box center [424, 215] width 165 height 11
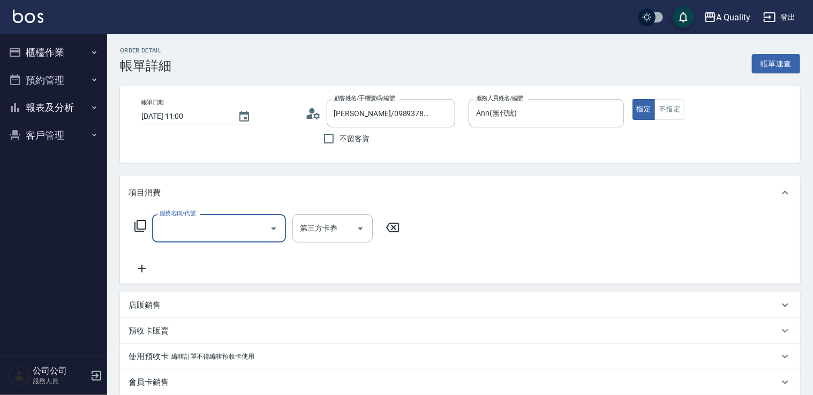
click at [215, 224] on input "服務名稱/代號" at bounding box center [211, 228] width 108 height 19
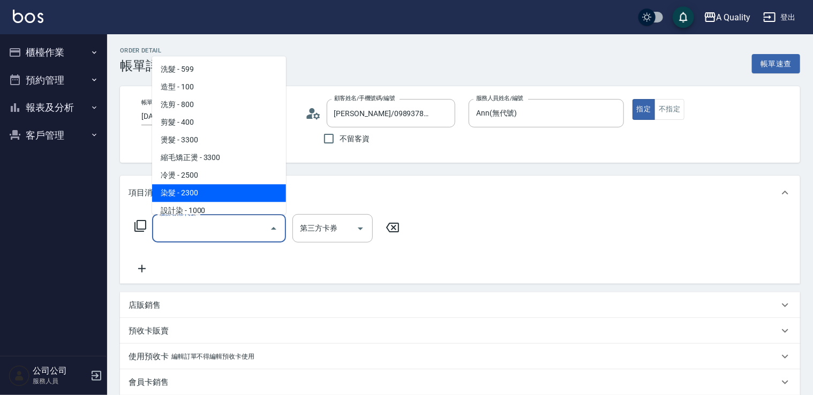
click at [220, 192] on span "染髮 - 2300" at bounding box center [219, 193] width 134 height 18
type input "染髮(401)"
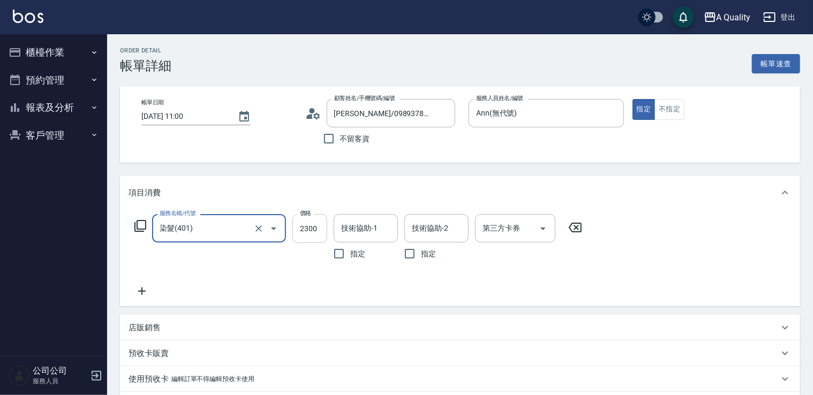
click at [306, 227] on input "2300" at bounding box center [309, 228] width 35 height 29
type input "2800"
click at [142, 297] on icon at bounding box center [141, 291] width 27 height 13
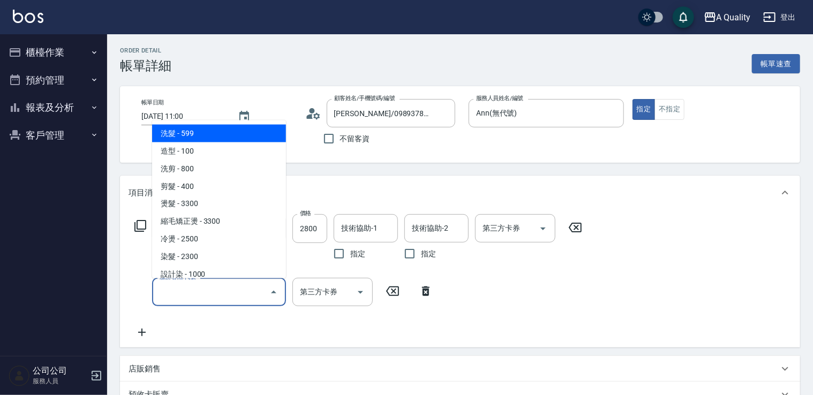
click at [182, 294] on input "服務名稱/代號" at bounding box center [211, 292] width 108 height 19
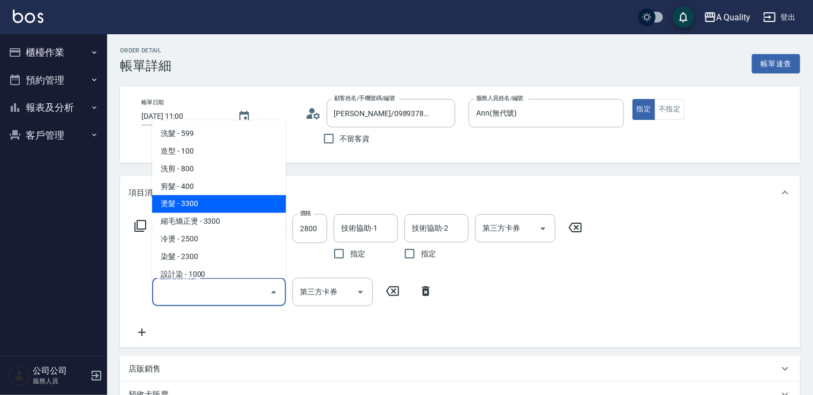
click at [210, 203] on span "燙髮 - 3300" at bounding box center [219, 204] width 134 height 18
type input "燙髮(301)"
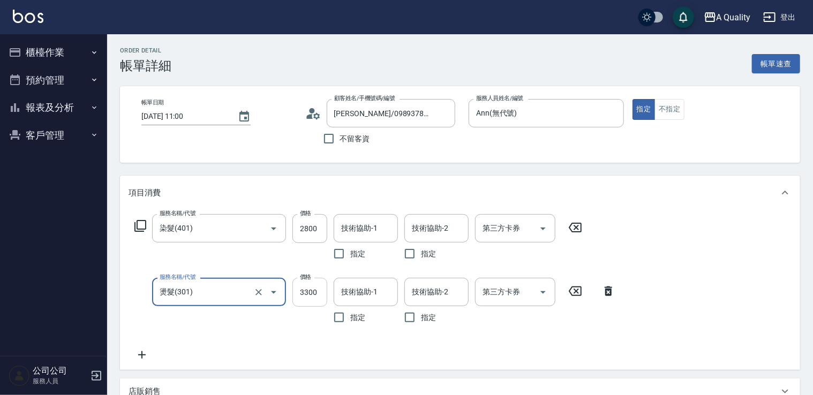
click at [308, 285] on input "3300" at bounding box center [309, 292] width 35 height 29
type input "3800"
click at [149, 356] on icon at bounding box center [141, 354] width 27 height 13
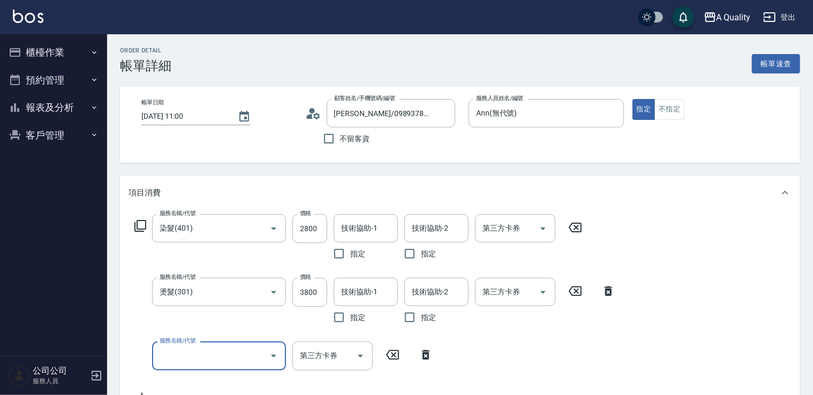
click at [185, 344] on label "服務名稱/代號" at bounding box center [178, 341] width 36 height 8
click at [185, 346] on input "服務名稱/代號" at bounding box center [211, 355] width 108 height 19
click at [209, 354] on input "服務名稱/代號" at bounding box center [211, 355] width 108 height 19
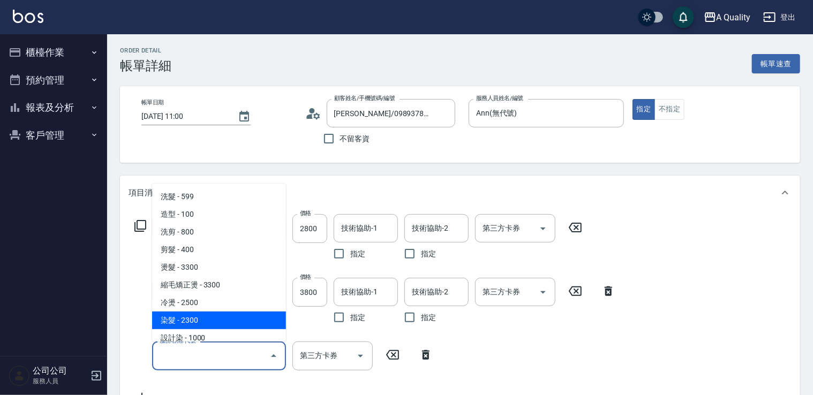
scroll to position [150, 0]
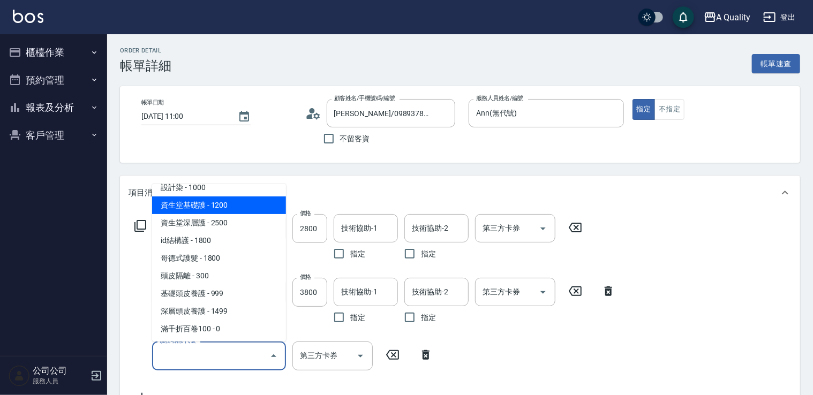
click at [257, 202] on span "資生堂基礎護 - 1200" at bounding box center [219, 205] width 134 height 18
type input "資生堂基礎護(501)"
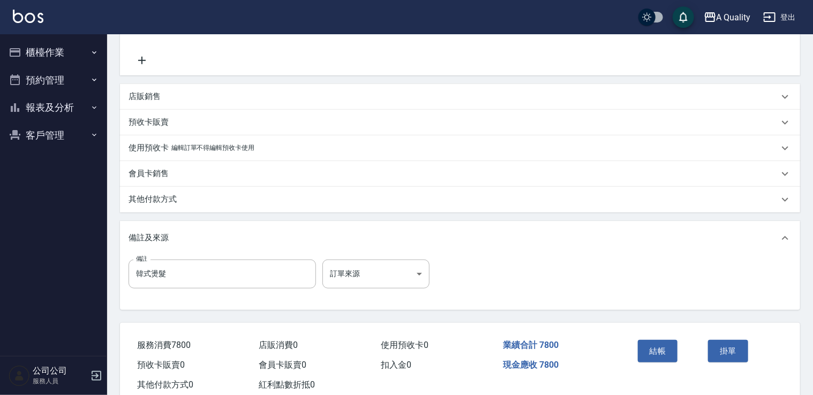
scroll to position [388, 0]
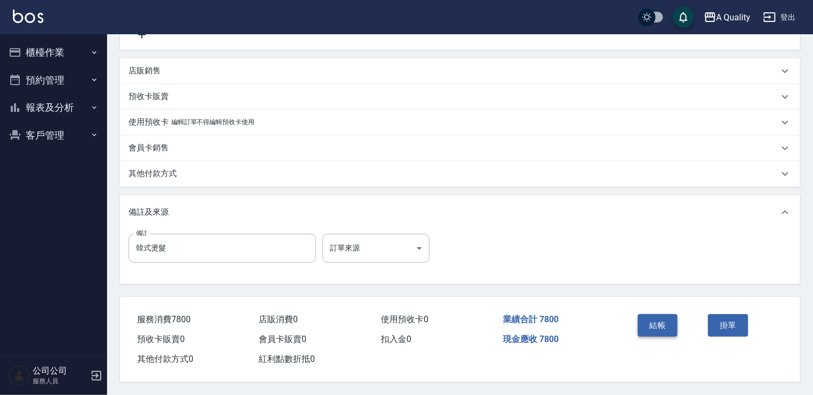
click at [659, 314] on button "結帳" at bounding box center [658, 325] width 40 height 22
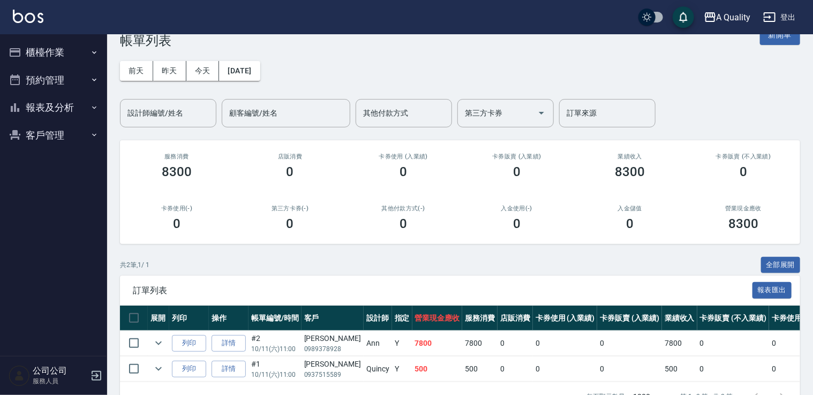
scroll to position [62, 0]
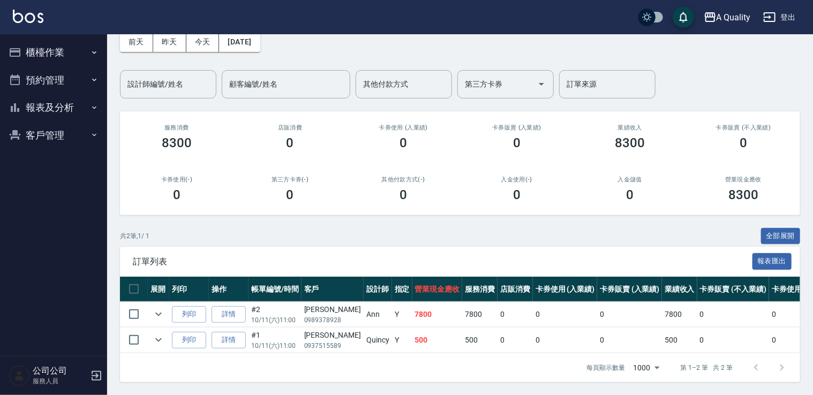
click at [62, 85] on button "預約管理" at bounding box center [53, 80] width 98 height 28
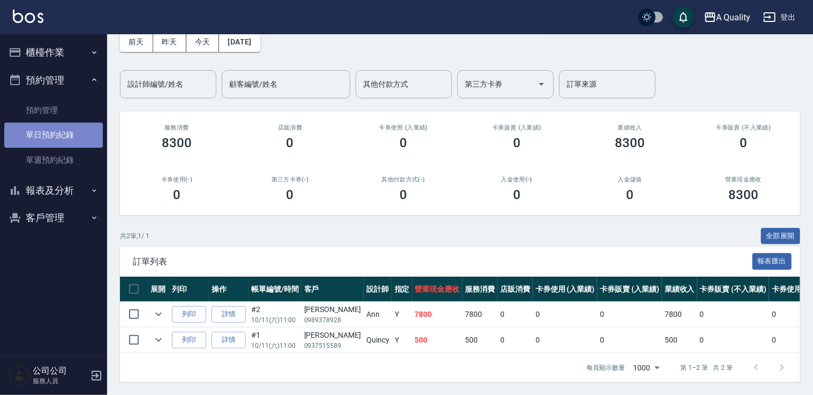
click at [82, 133] on link "單日預約紀錄" at bounding box center [53, 135] width 98 height 25
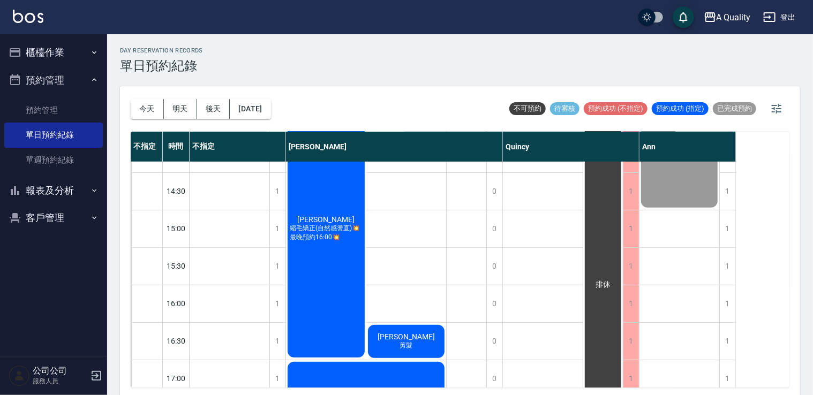
scroll to position [214, 0]
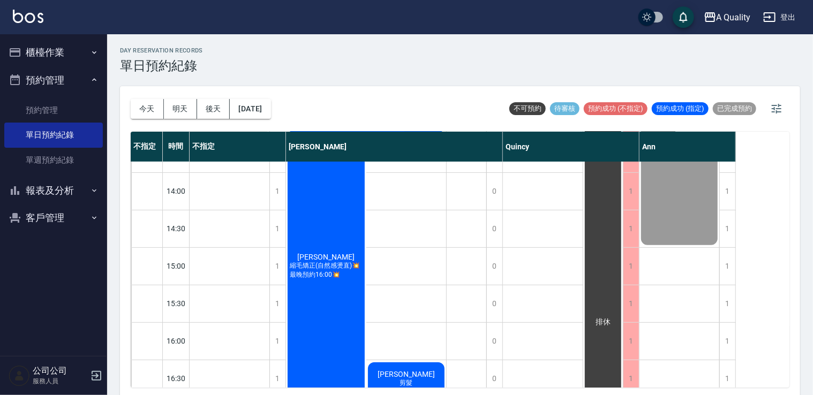
click at [79, 52] on button "櫃檯作業" at bounding box center [53, 53] width 98 height 28
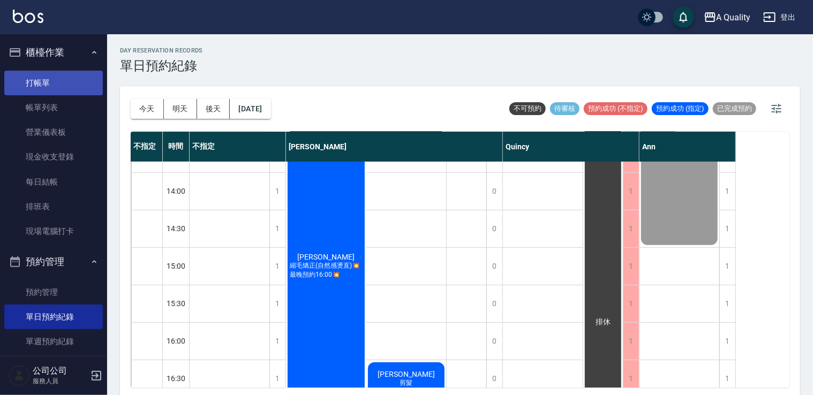
click at [67, 92] on link "打帳單" at bounding box center [53, 83] width 98 height 25
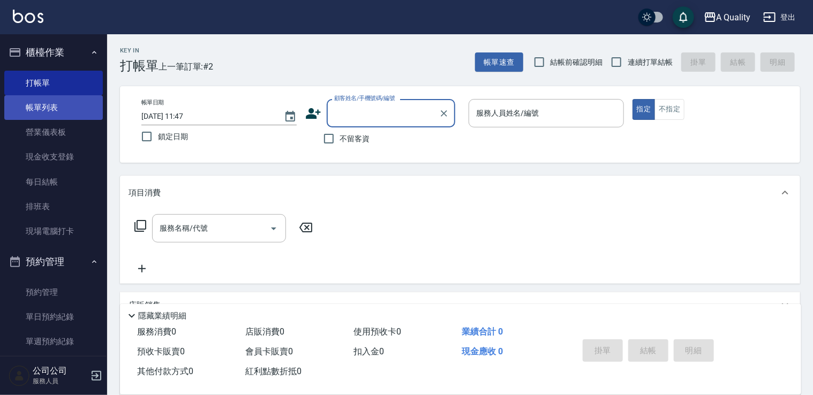
click at [60, 106] on link "帳單列表" at bounding box center [53, 107] width 98 height 25
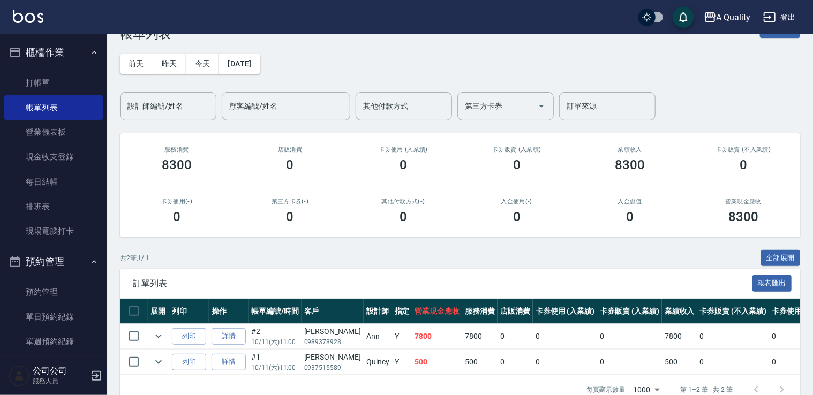
scroll to position [62, 0]
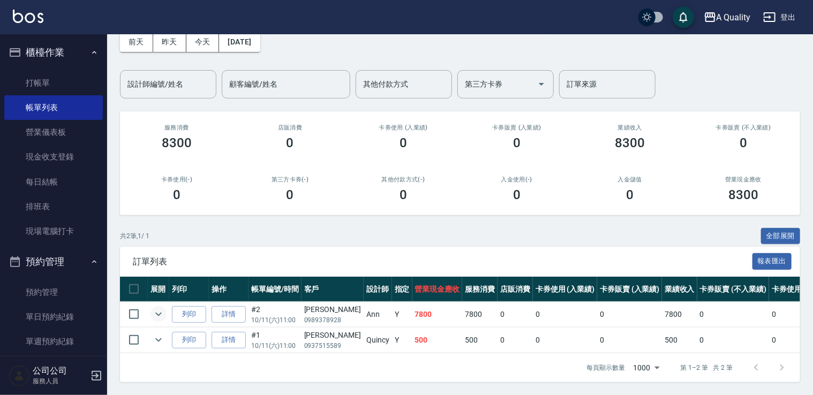
click at [150, 306] on td at bounding box center [158, 314] width 21 height 25
click at [152, 308] on icon "expand row" at bounding box center [158, 314] width 13 height 13
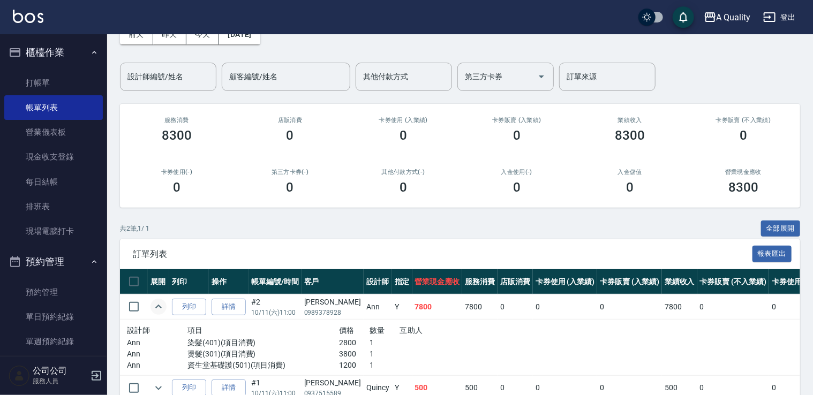
click at [156, 306] on icon "expand row" at bounding box center [158, 306] width 13 height 13
